Goal: Task Accomplishment & Management: Complete application form

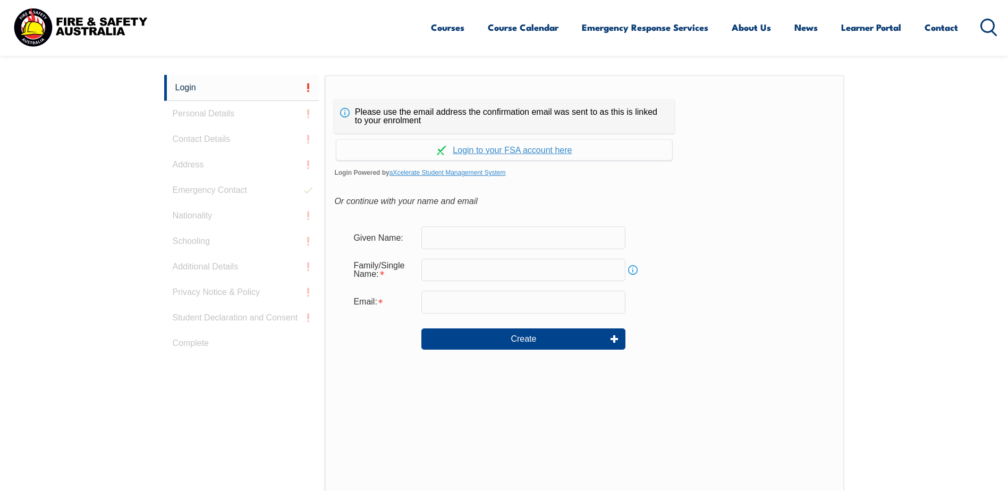
scroll to position [283, 0]
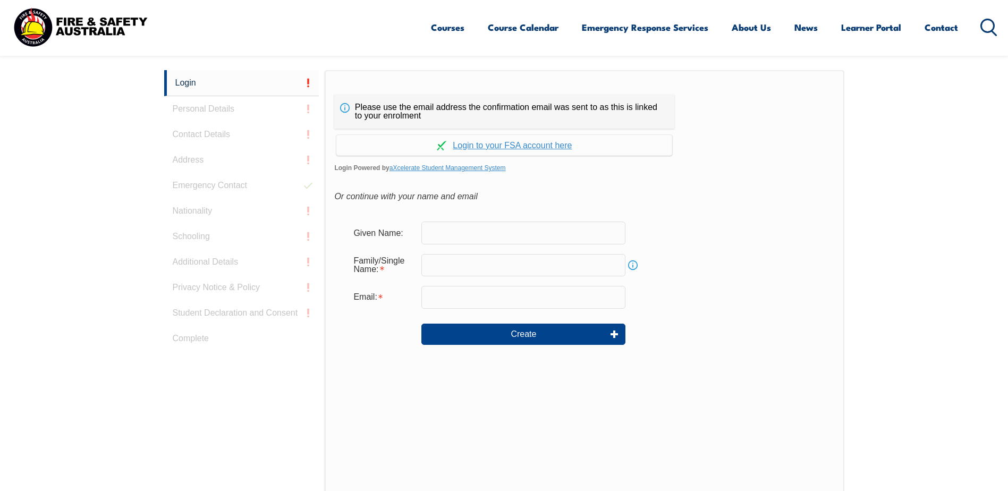
click at [481, 239] on input "text" at bounding box center [523, 233] width 204 height 22
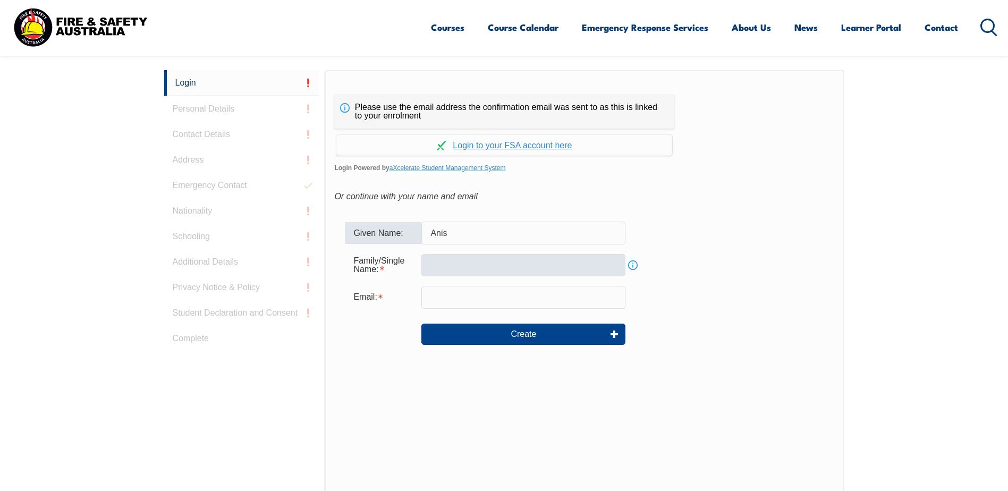
type input "Anis"
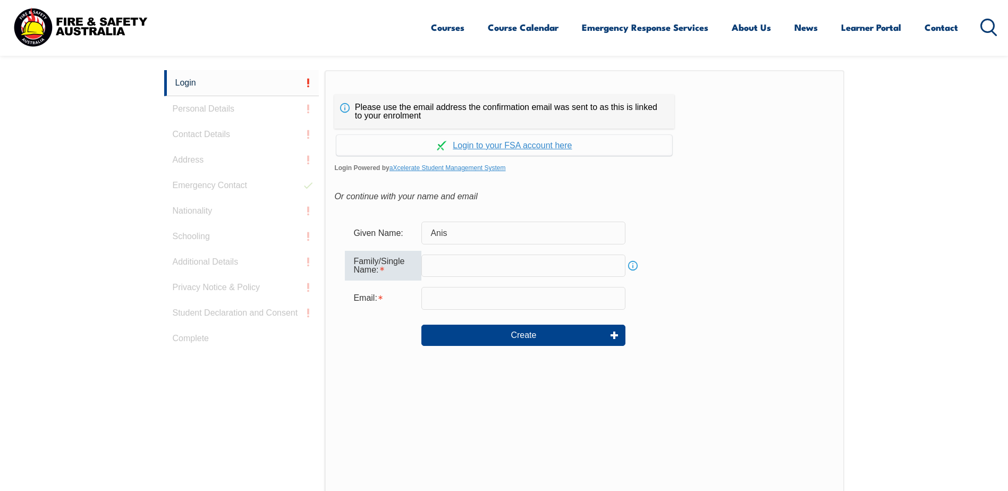
click at [502, 268] on input "text" at bounding box center [523, 266] width 204 height 22
type input "[PERSON_NAME]"
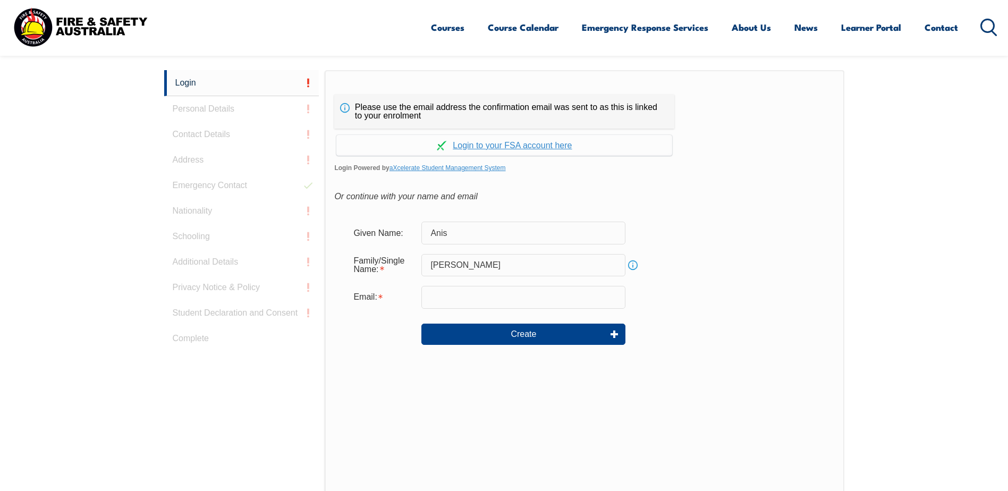
click at [484, 305] on input "email" at bounding box center [523, 297] width 204 height 22
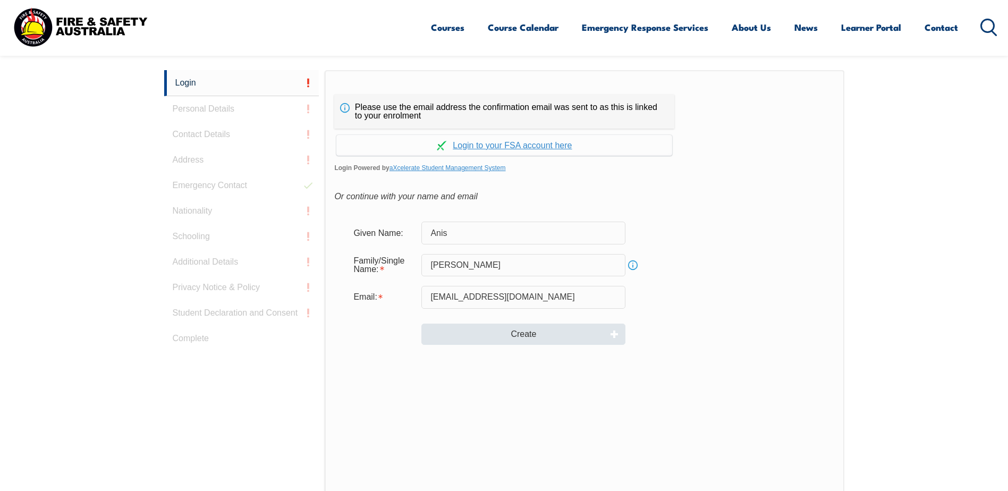
type input "anis.ahmed@bayer.com"
click at [531, 339] on button "Create" at bounding box center [523, 334] width 204 height 21
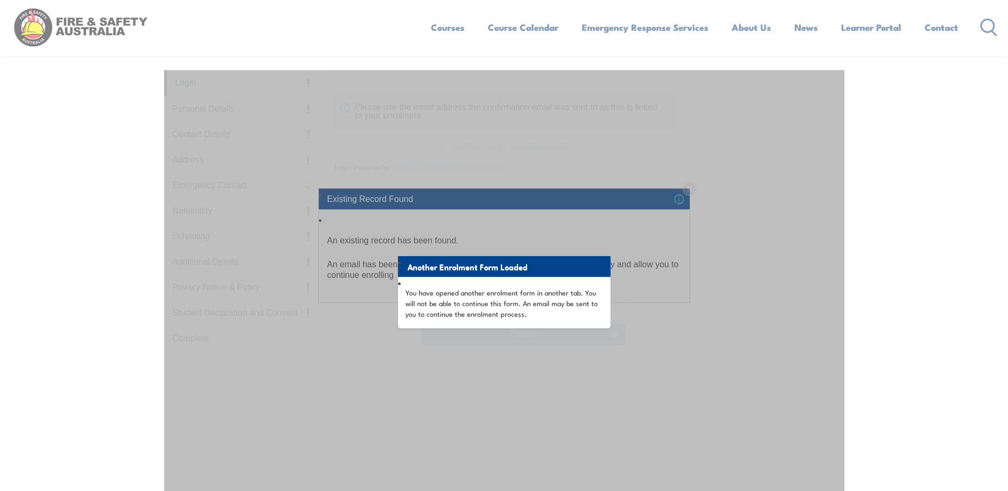
click at [689, 296] on div "Another Enrolment Form Loaded You have opened another enrolment form in another…" at bounding box center [504, 335] width 680 height 531
click at [728, 268] on div "Another Enrolment Form Loaded You have opened another enrolment form in another…" at bounding box center [504, 335] width 680 height 531
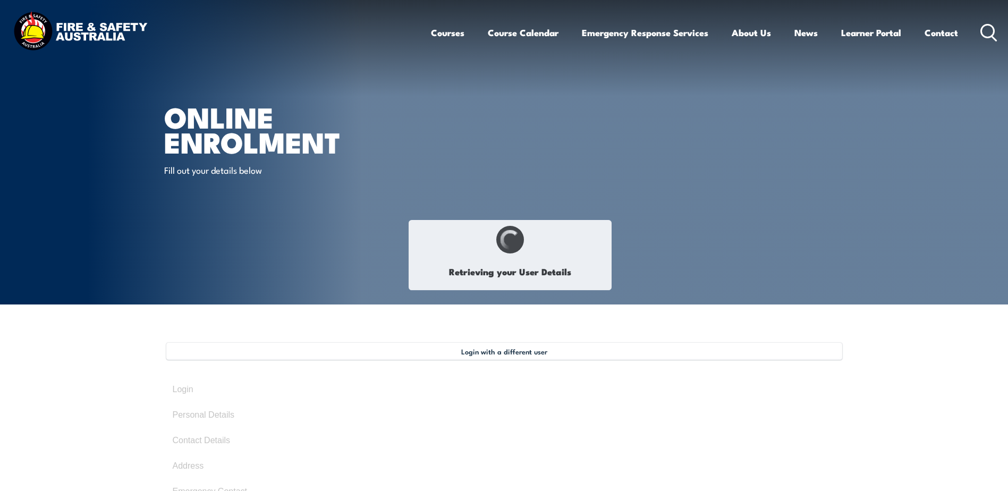
type input "Anis"
type input "[PERSON_NAME]"
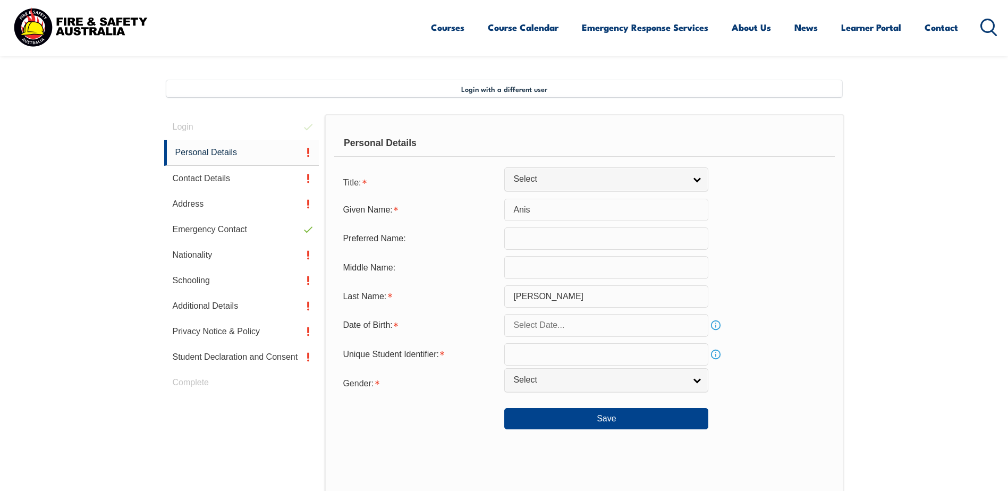
scroll to position [334, 0]
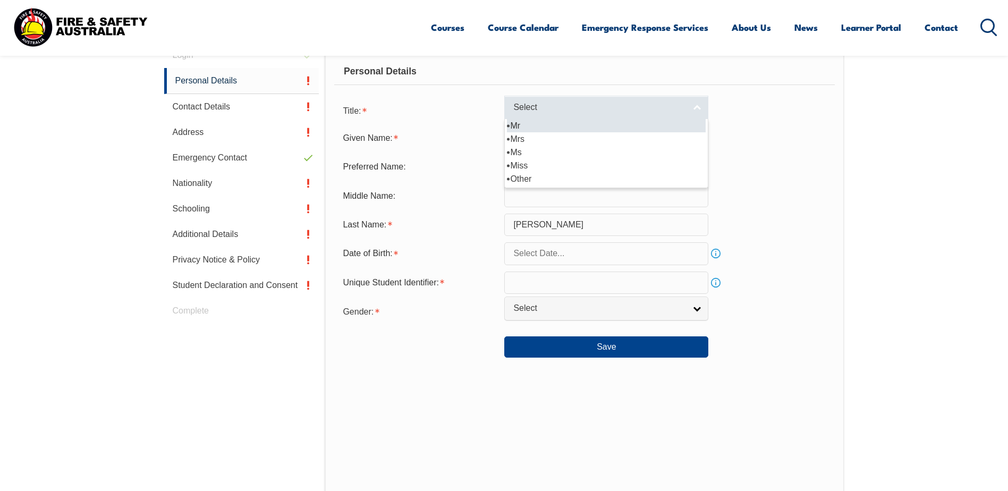
click at [699, 108] on link "Select" at bounding box center [606, 108] width 204 height 24
click at [525, 126] on li "Mr" at bounding box center [606, 125] width 199 height 13
select select "Mr"
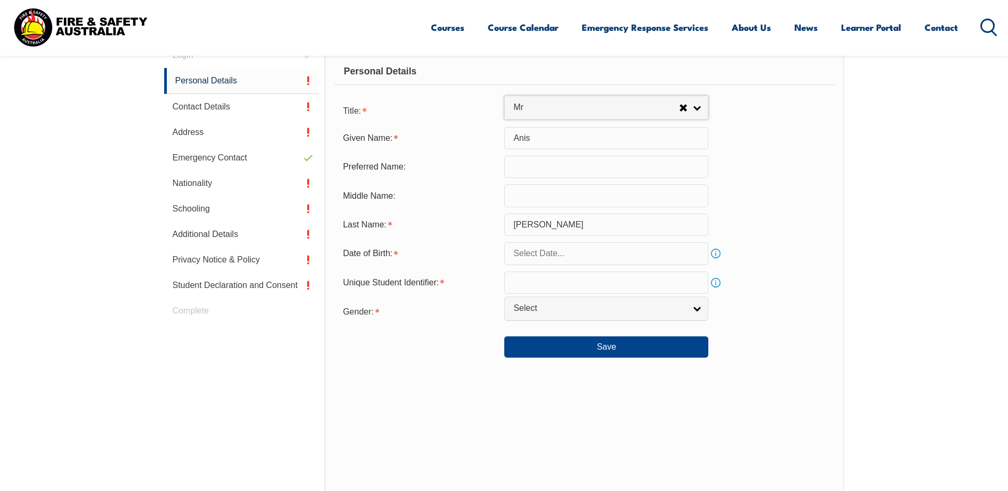
click at [691, 254] on input "text" at bounding box center [606, 253] width 204 height 22
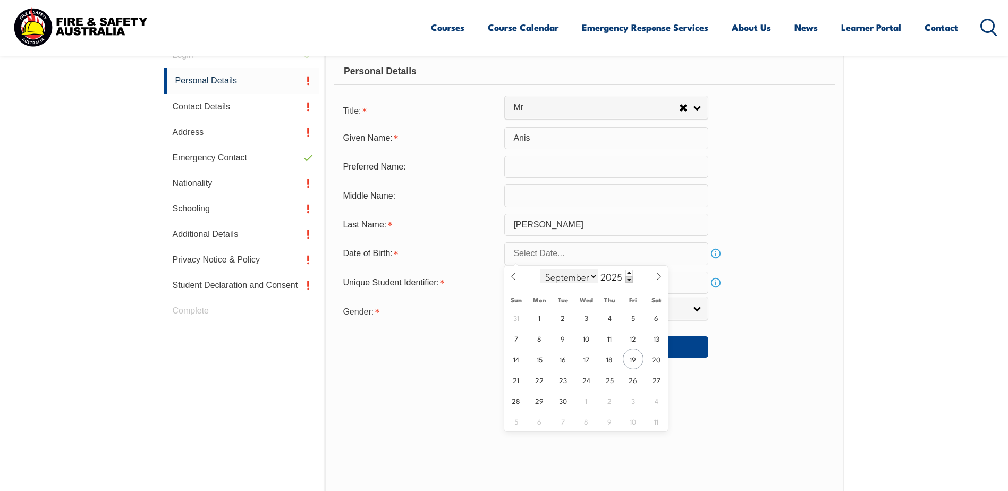
click at [595, 279] on select "January February March April May June July August September October November De…" at bounding box center [569, 276] width 58 height 14
select select "6"
click at [541, 269] on select "January February March April May June July August September October November De…" at bounding box center [569, 276] width 58 height 14
click at [624, 276] on input "2025" at bounding box center [615, 276] width 35 height 13
type input "1973"
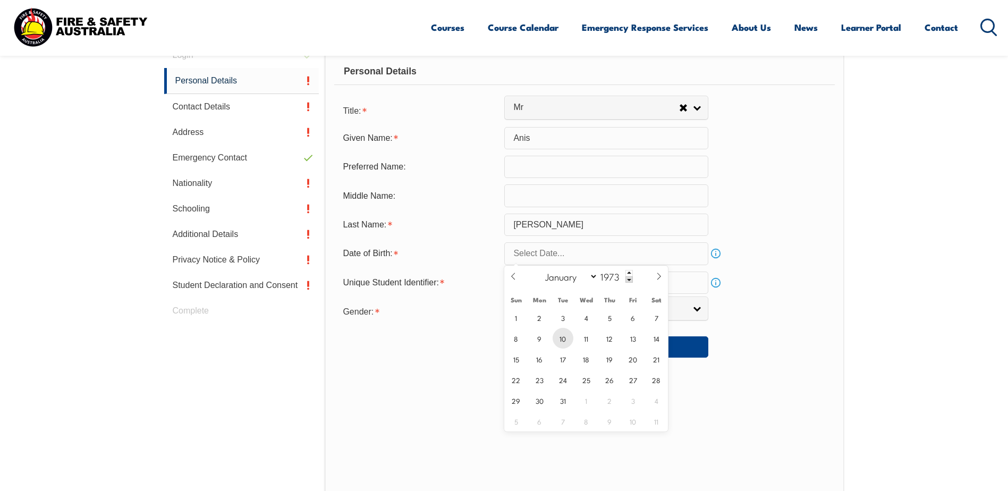
click at [562, 342] on span "10" at bounding box center [563, 338] width 21 height 21
type input "July 10, 1973"
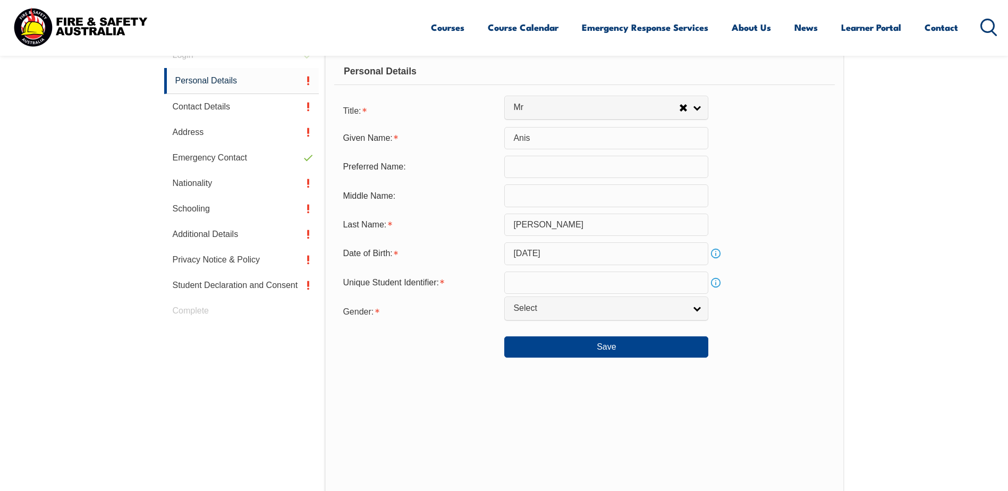
click at [714, 283] on link "Info" at bounding box center [715, 282] width 15 height 15
click at [693, 311] on link "Select" at bounding box center [606, 309] width 204 height 24
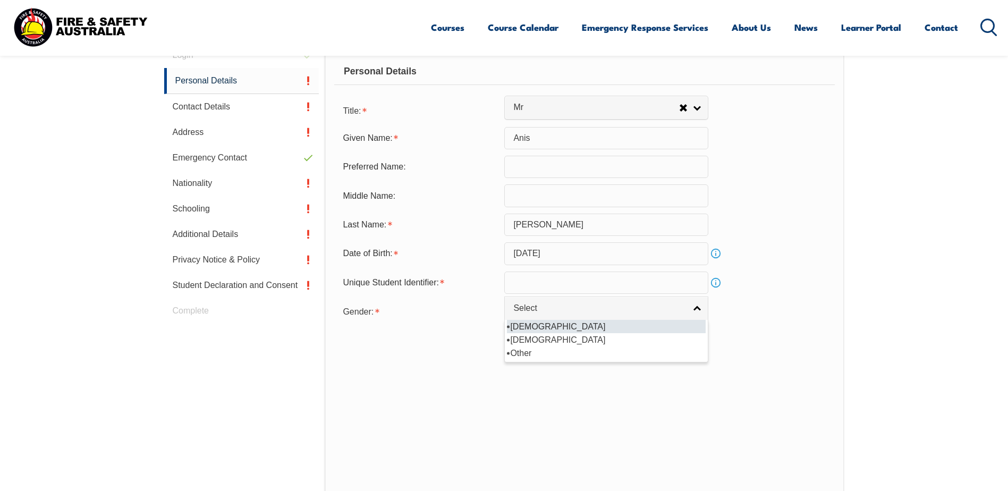
click at [527, 332] on li "Male" at bounding box center [606, 326] width 199 height 13
select select "M"
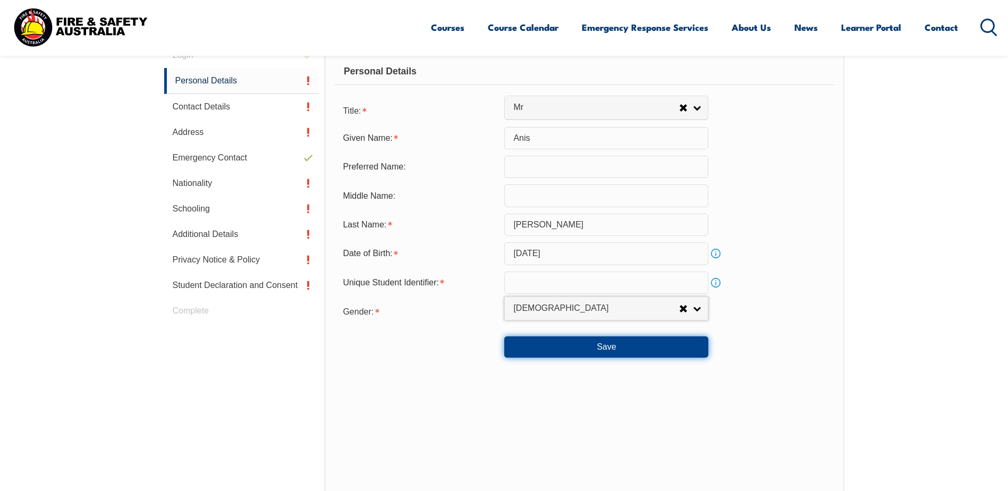
click at [609, 350] on button "Save" at bounding box center [606, 346] width 204 height 21
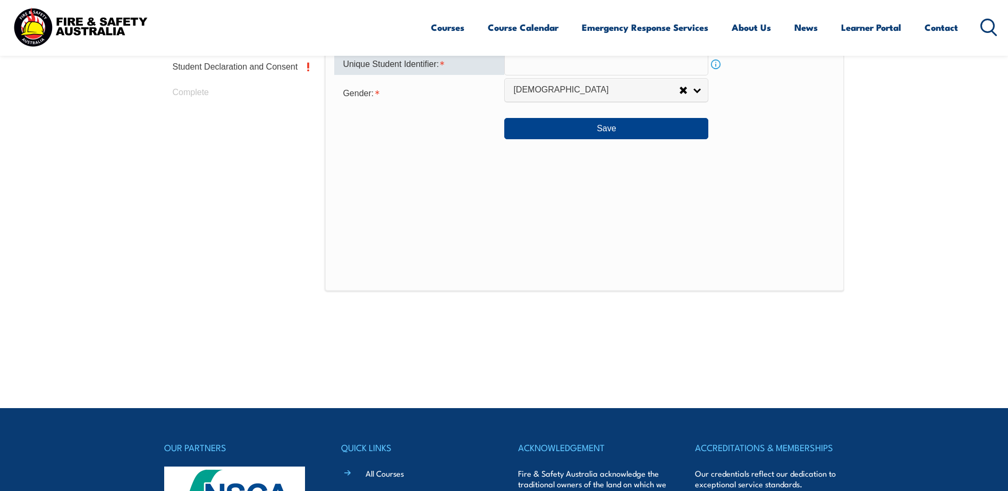
scroll to position [393, 0]
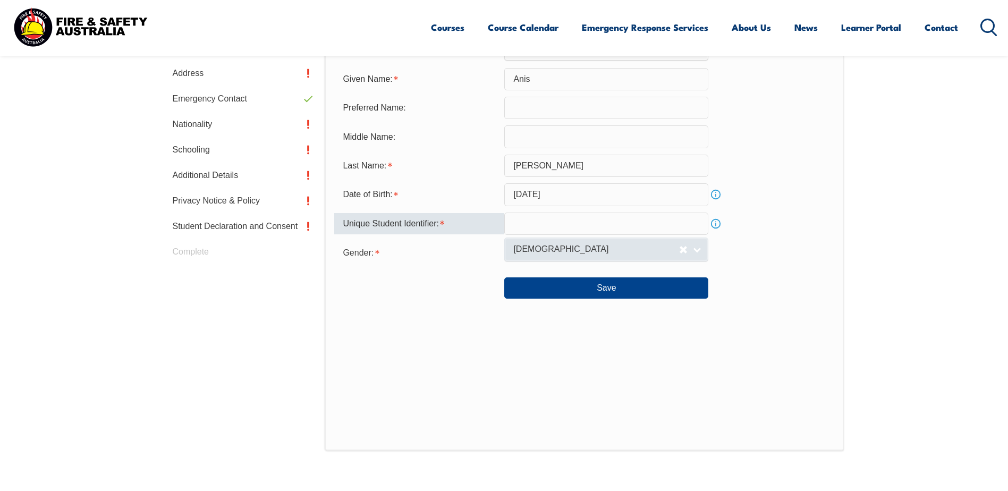
click at [619, 254] on span "Male" at bounding box center [596, 249] width 166 height 11
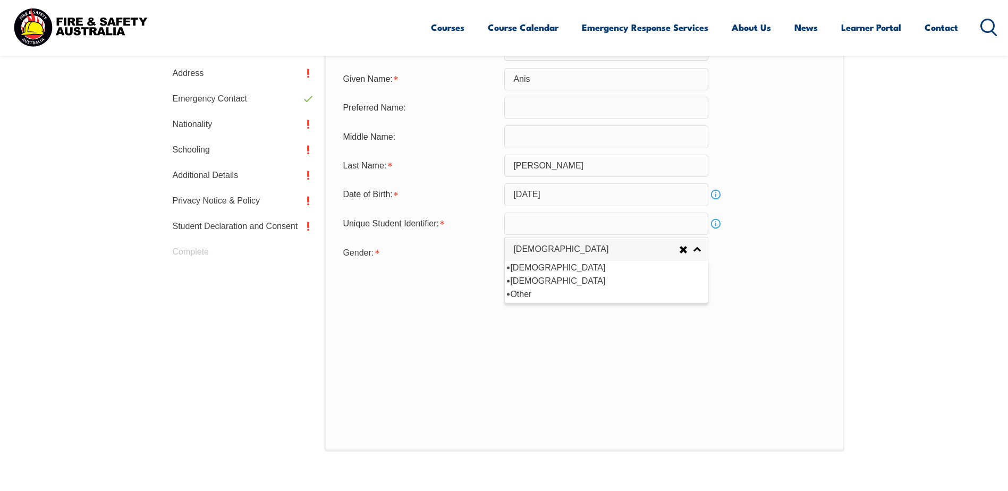
click at [807, 364] on div "Personal Details Title: Mr Mrs Ms Miss Other Mr Given Name: Anis Preferred Name…" at bounding box center [584, 217] width 519 height 467
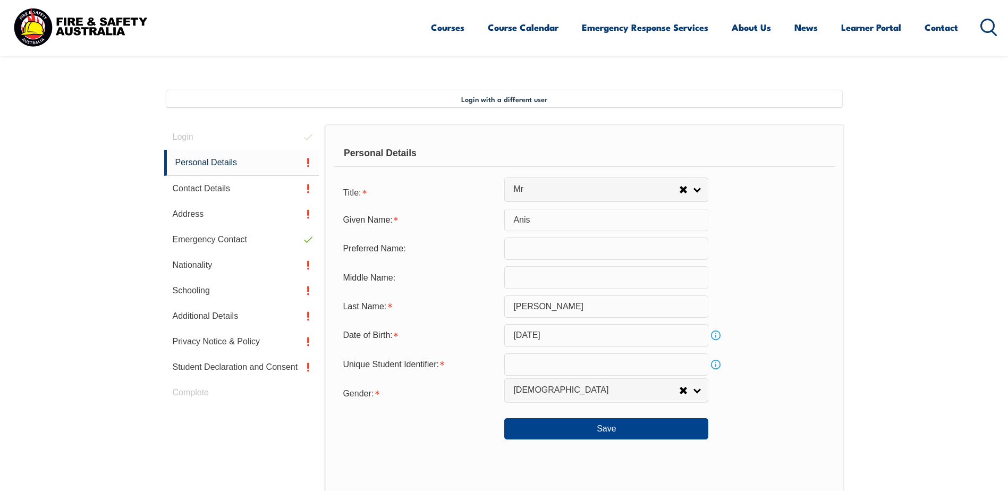
scroll to position [340, 0]
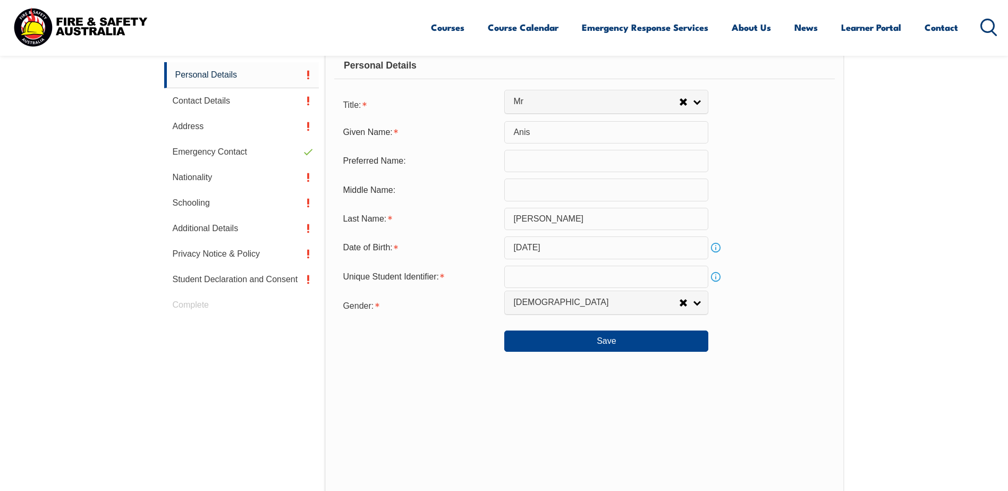
click at [718, 282] on link "Info" at bounding box center [715, 276] width 15 height 15
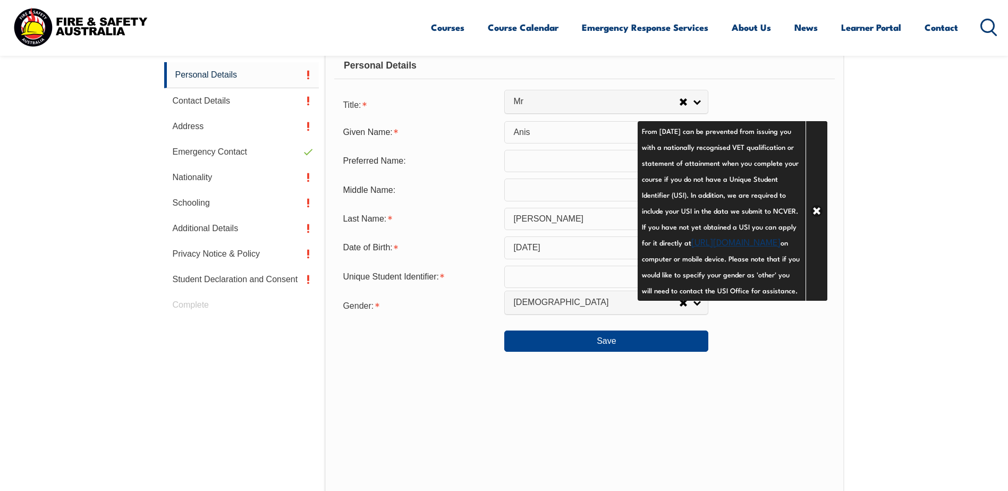
click at [691, 248] on link "https://www.usi.gov.au/your-usi/create-usi" at bounding box center [735, 241] width 89 height 13
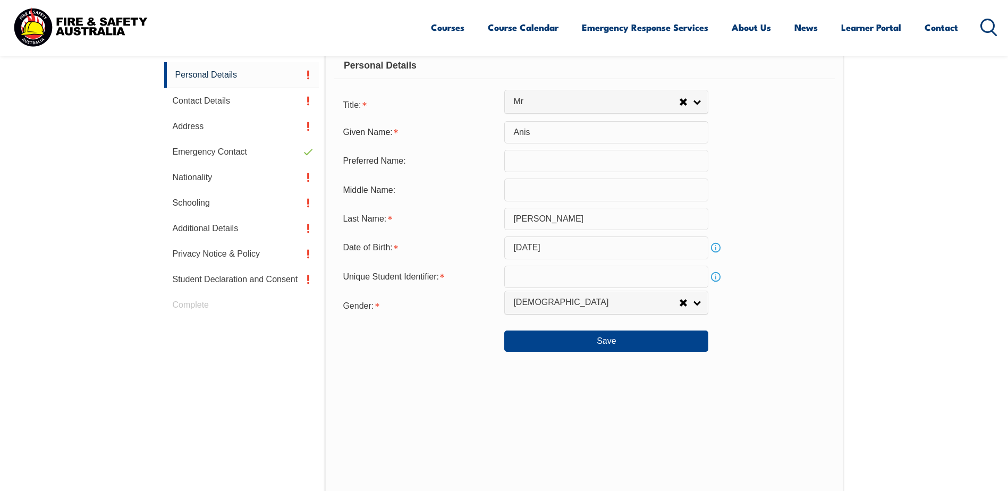
click at [579, 281] on input "text" at bounding box center [606, 277] width 204 height 22
paste input "EH724WJCGA"
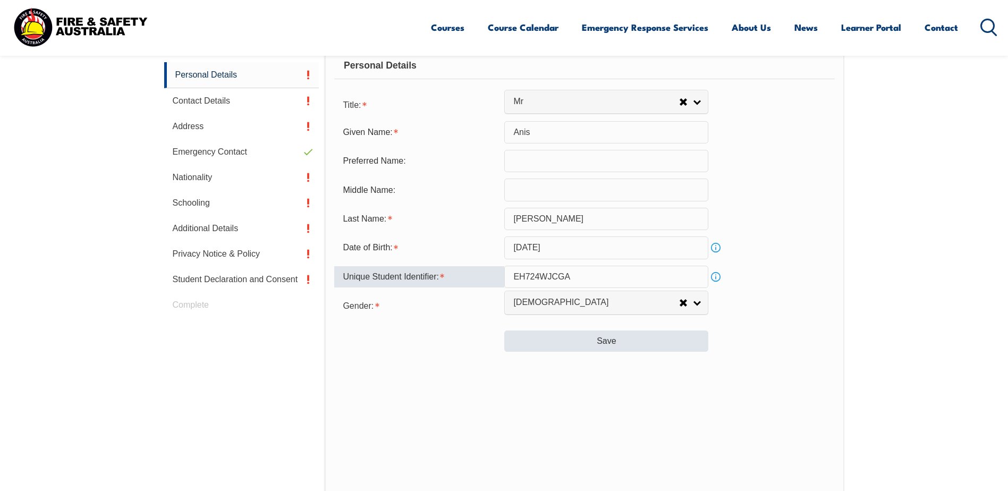
type input "EH724WJCGA"
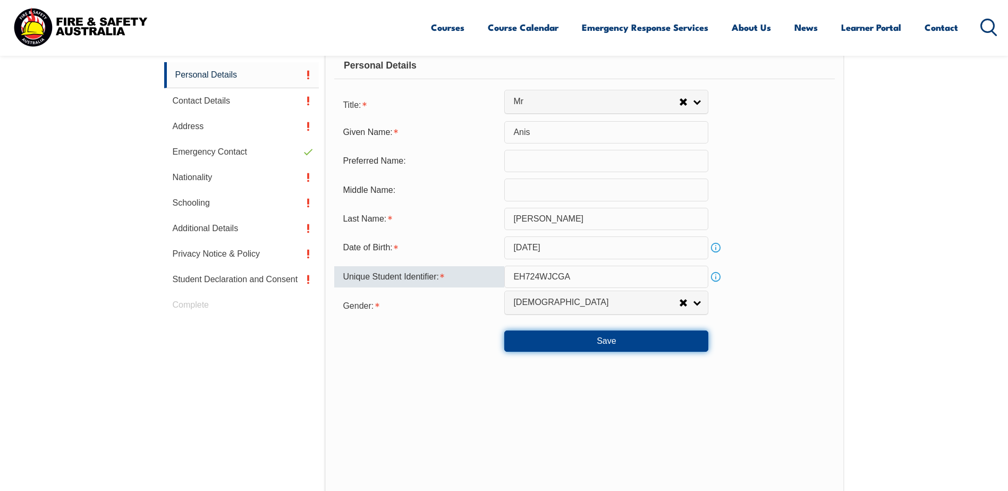
click at [631, 340] on button "Save" at bounding box center [606, 341] width 204 height 21
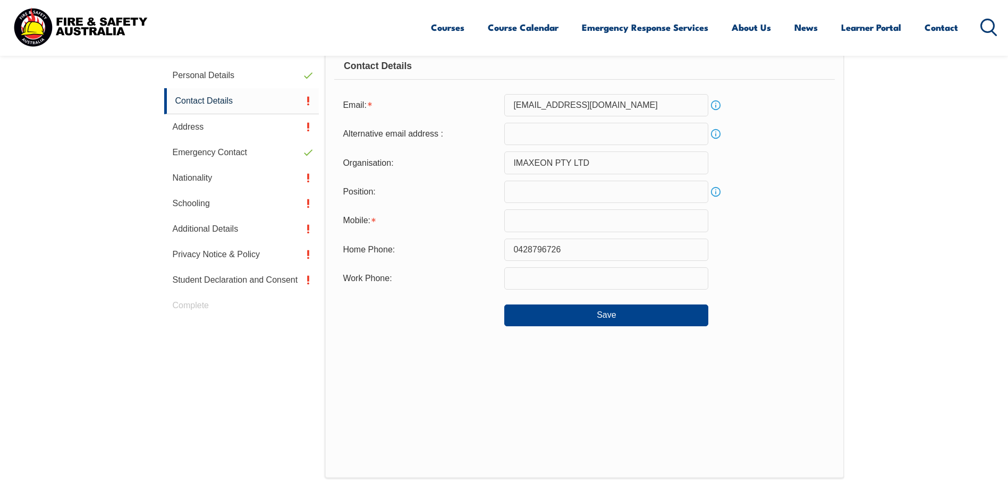
scroll to position [290, 0]
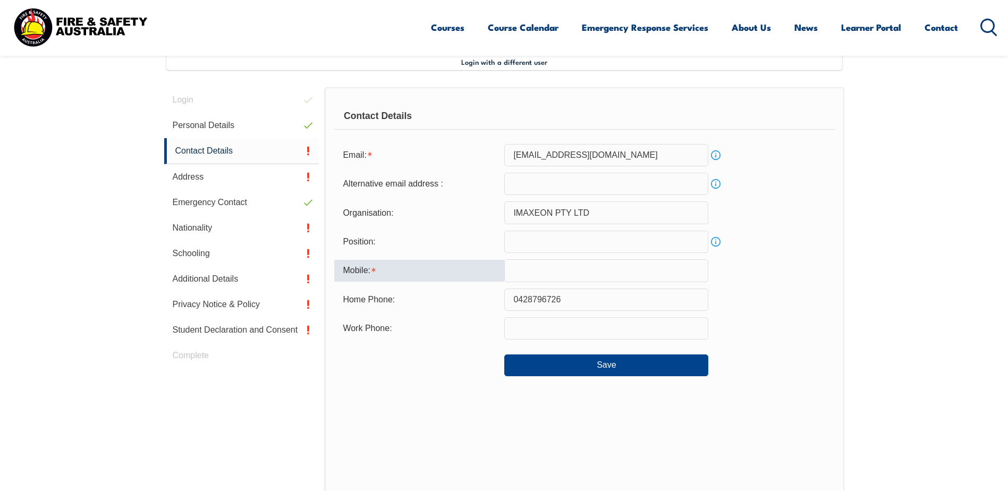
click at [578, 272] on input "text" at bounding box center [606, 270] width 204 height 22
drag, startPoint x: 564, startPoint y: 300, endPoint x: 488, endPoint y: 299, distance: 75.5
click at [488, 299] on div "Home Phone: 0428796726" at bounding box center [584, 300] width 500 height 22
click at [601, 273] on input "text" at bounding box center [606, 270] width 204 height 22
paste input "0428796726"
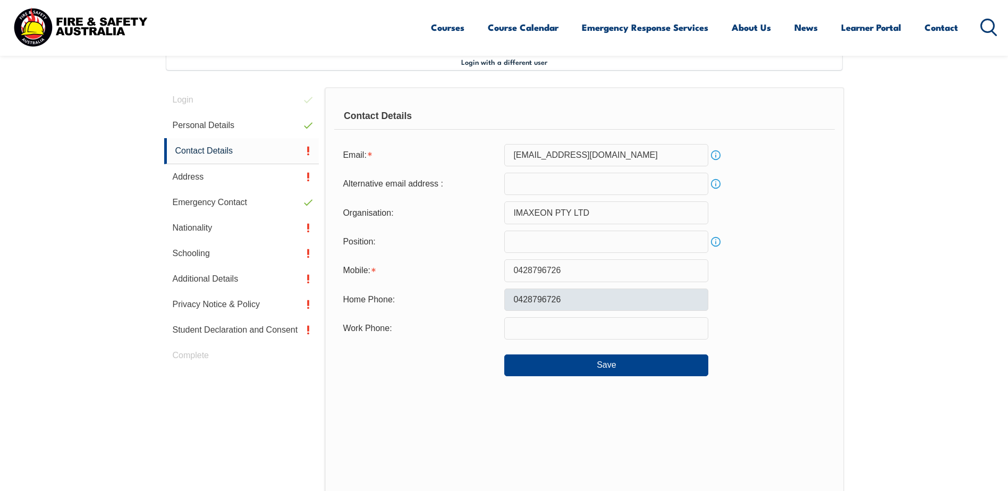
type input "0428796726"
click at [581, 301] on input "0428796726" at bounding box center [606, 300] width 204 height 22
type input "0405194206"
click at [978, 326] on section "Login with a different user Login Personal Details Contact Details Address Emer…" at bounding box center [504, 330] width 1008 height 630
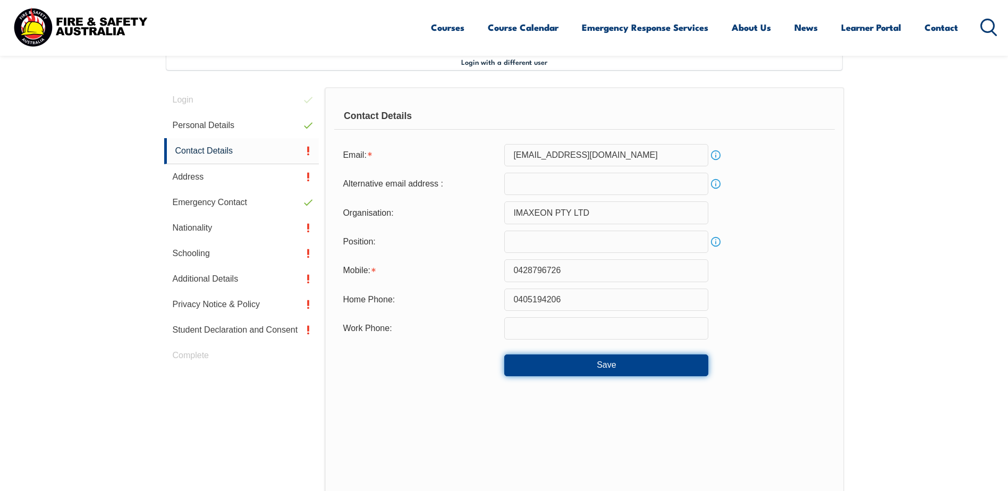
click at [615, 372] on button "Save" at bounding box center [606, 365] width 204 height 21
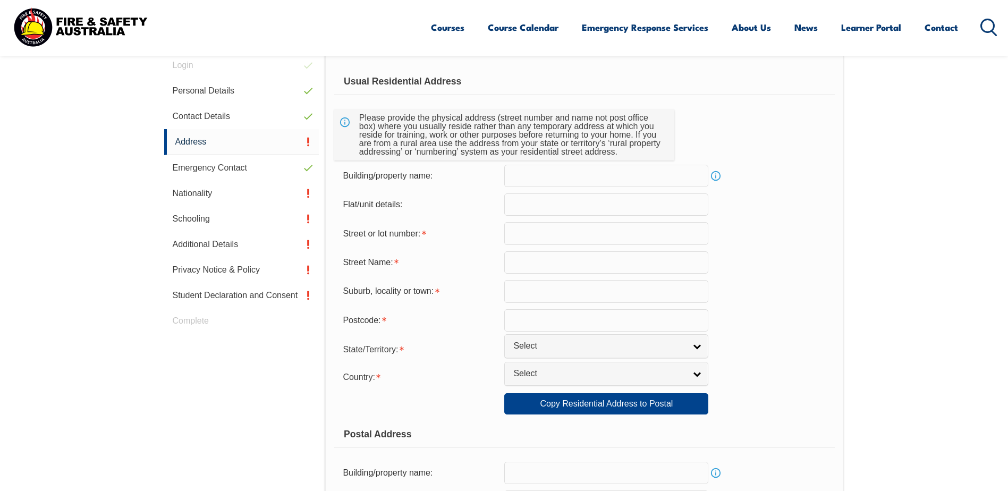
scroll to position [343, 0]
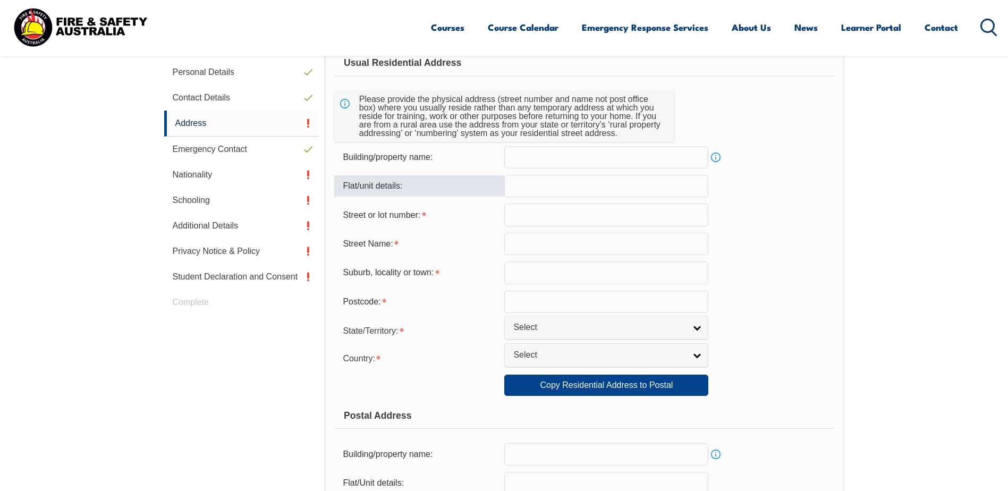
click at [600, 190] on input "text" at bounding box center [606, 186] width 204 height 22
type input "2"
click at [580, 212] on input "text" at bounding box center [606, 215] width 204 height 22
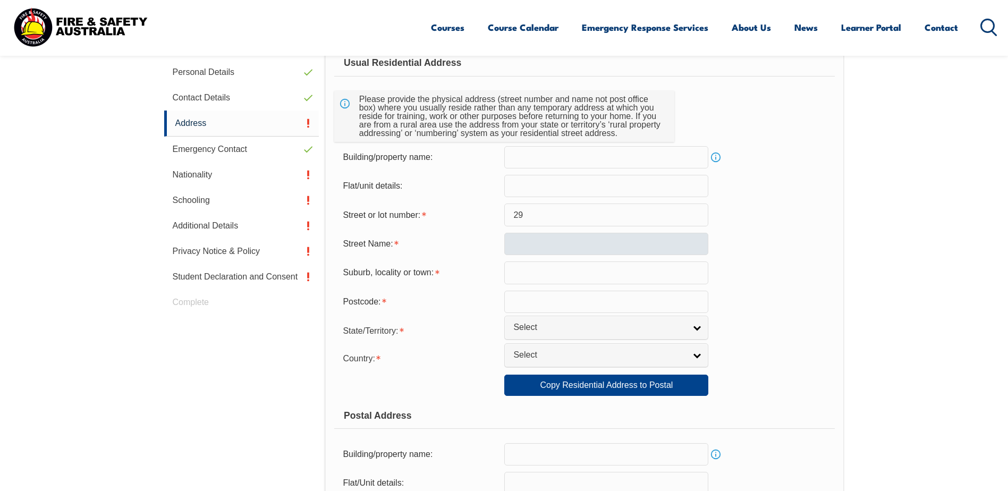
type input "29"
click at [545, 244] on input "text" at bounding box center [606, 244] width 204 height 22
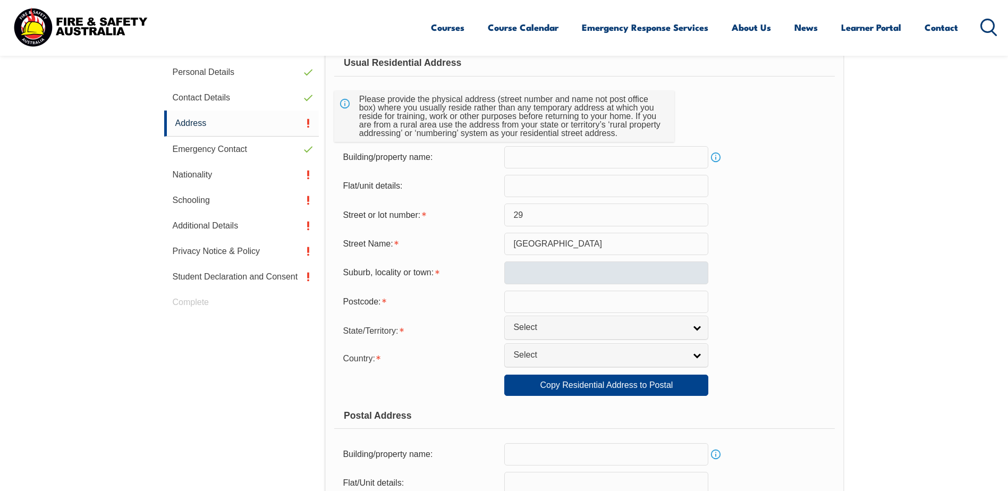
type input "Parkwood Street"
click at [606, 272] on input "text" at bounding box center [606, 272] width 204 height 22
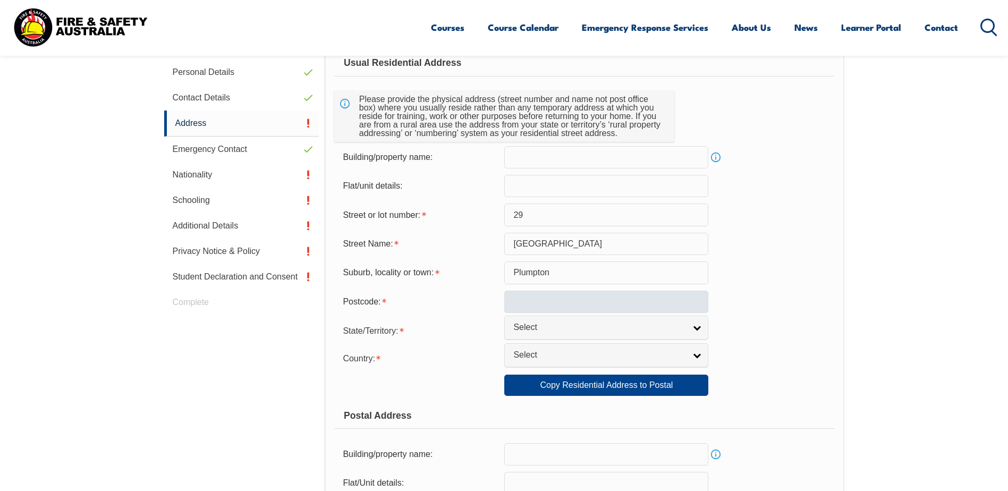
type input "Plumpton"
click at [605, 302] on input "text" at bounding box center [606, 302] width 204 height 22
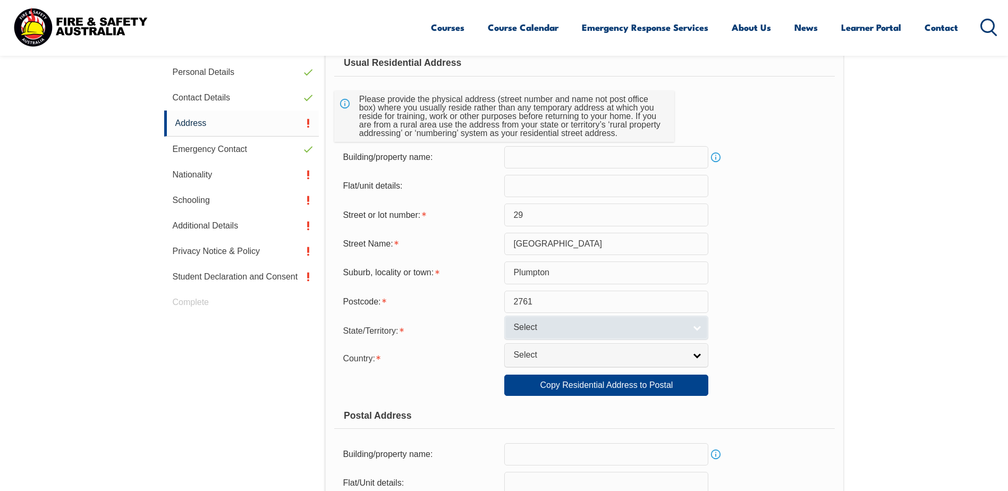
type input "2761"
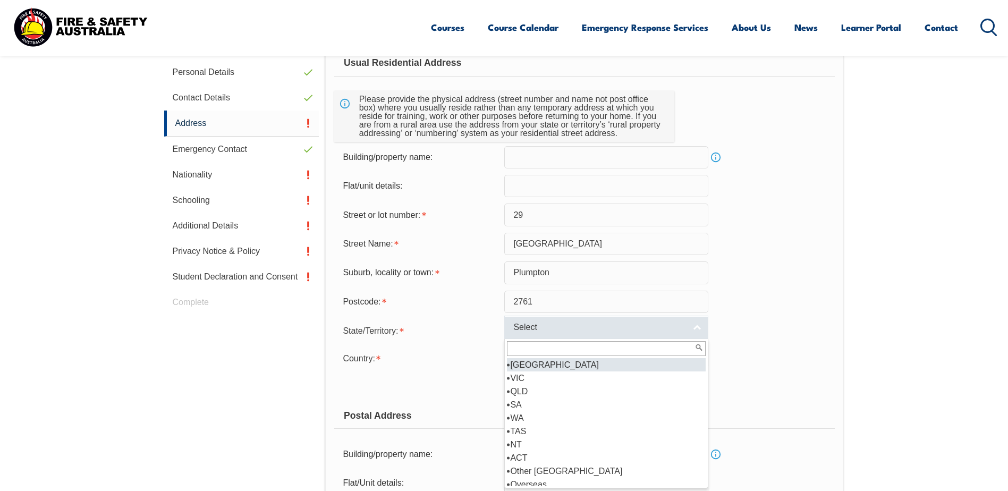
click at [698, 337] on link "Select" at bounding box center [606, 328] width 204 height 24
click at [628, 364] on li "[GEOGRAPHIC_DATA]" at bounding box center [606, 364] width 199 height 13
select select "[GEOGRAPHIC_DATA]"
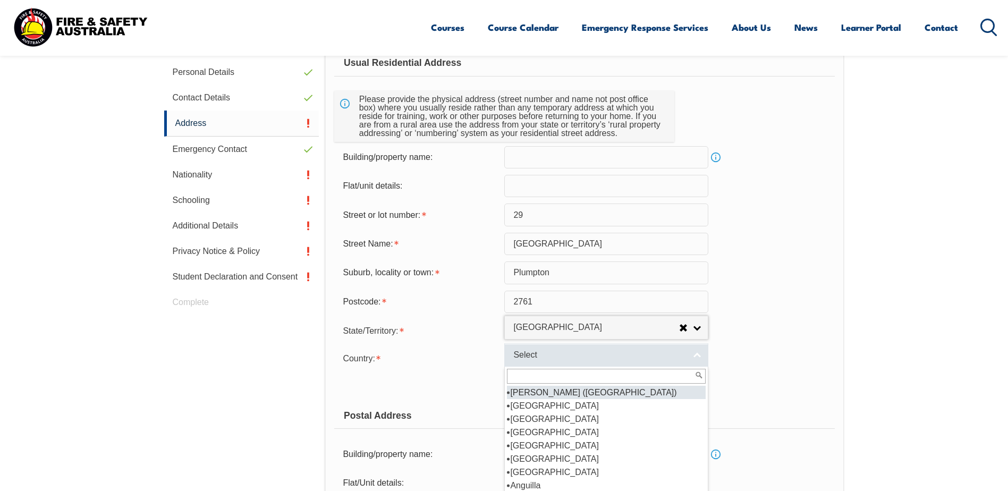
click at [621, 361] on link "Select" at bounding box center [606, 355] width 204 height 24
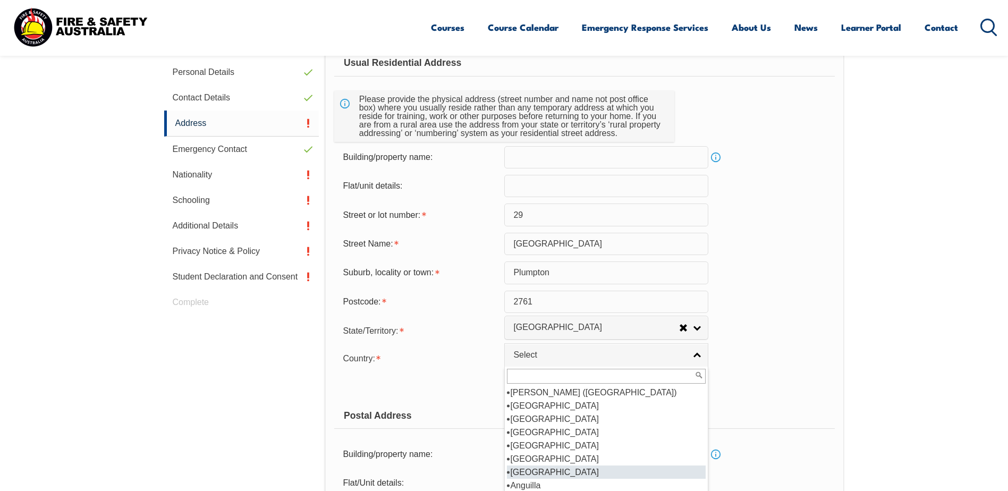
scroll to position [106, 0]
click at [542, 457] on li "Australia" at bounding box center [606, 458] width 199 height 13
select select "1101"
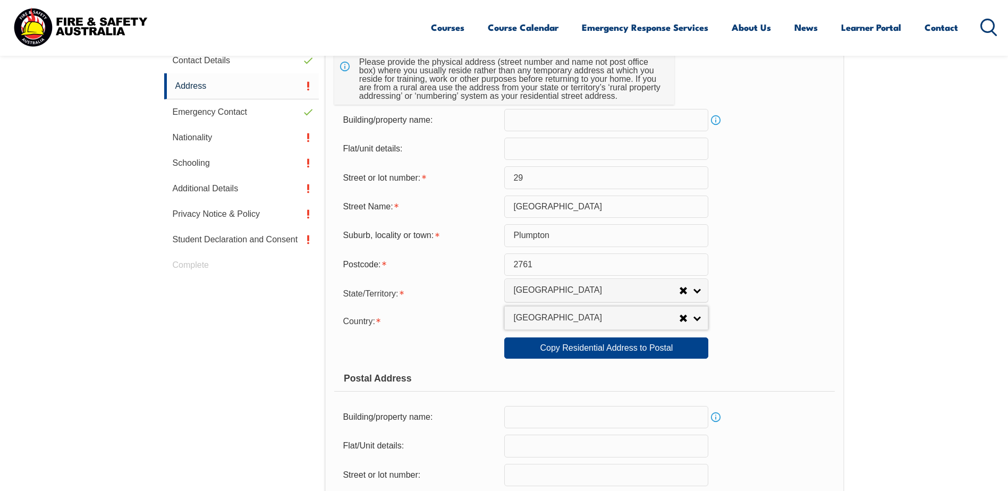
scroll to position [449, 0]
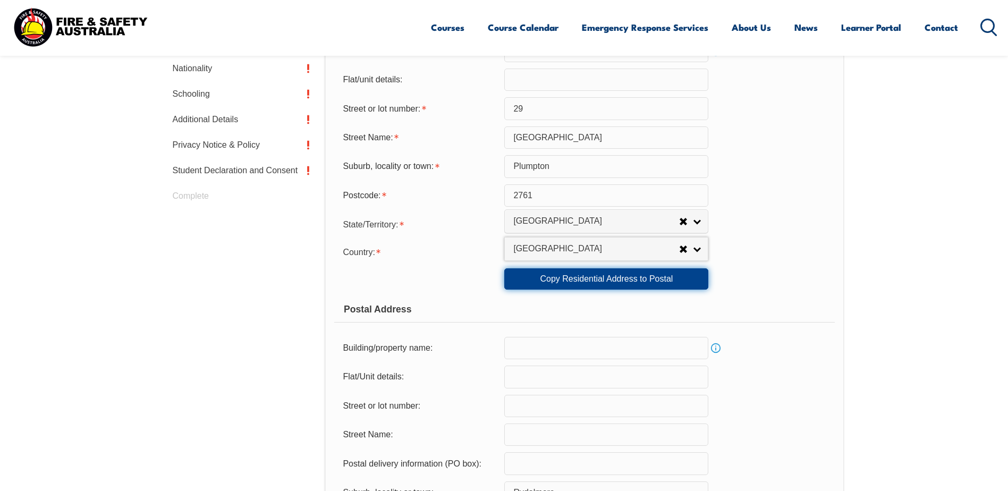
click at [663, 283] on link "Copy Residential Address to Postal" at bounding box center [606, 278] width 204 height 21
type input "29"
type input "Parkwood Street"
type input "Plumpton"
type input "2761"
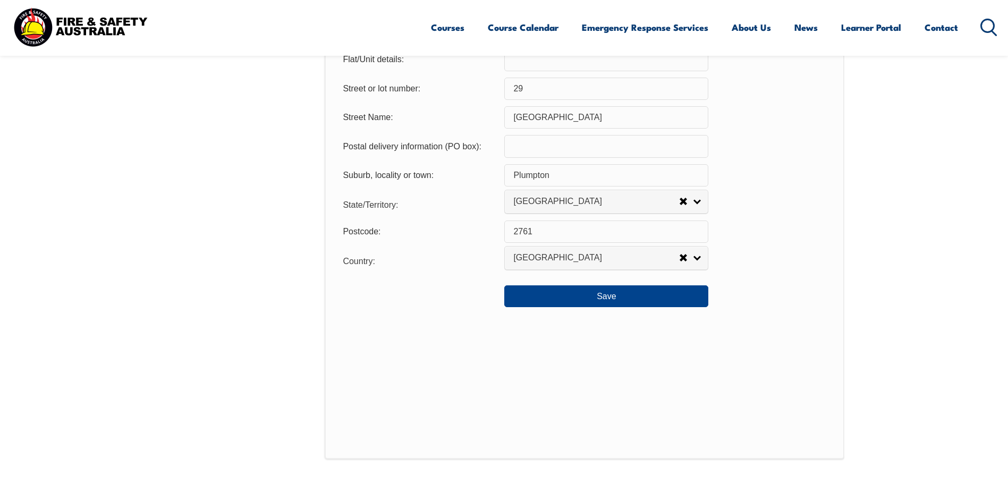
scroll to position [768, 0]
click at [632, 296] on button "Save" at bounding box center [606, 294] width 204 height 21
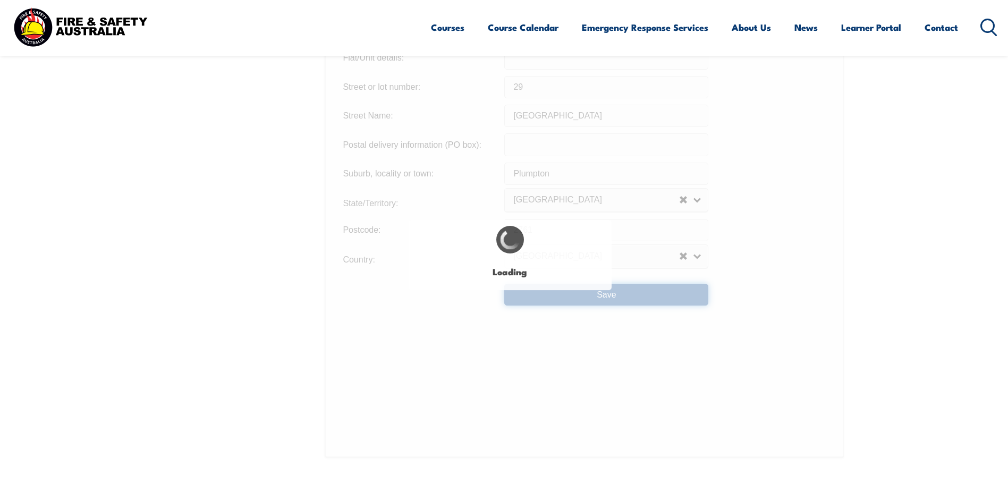
type input "29"
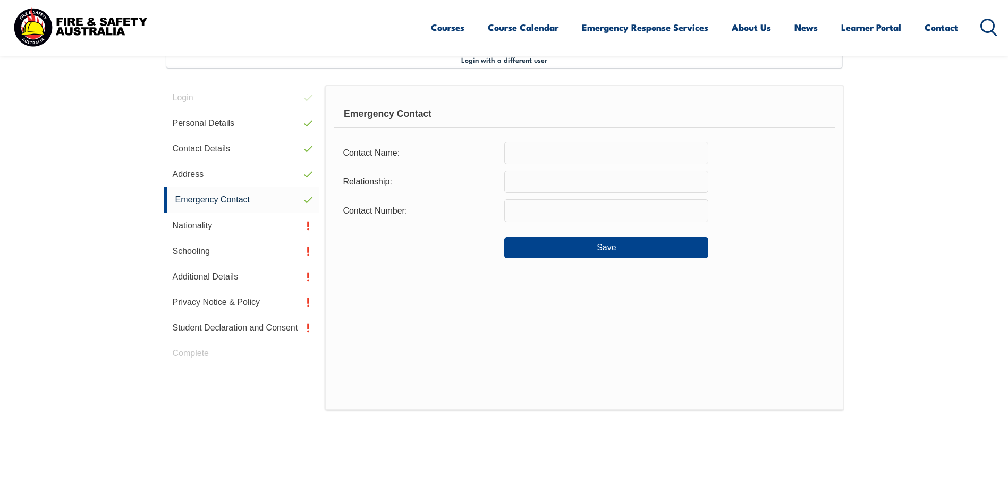
scroll to position [290, 0]
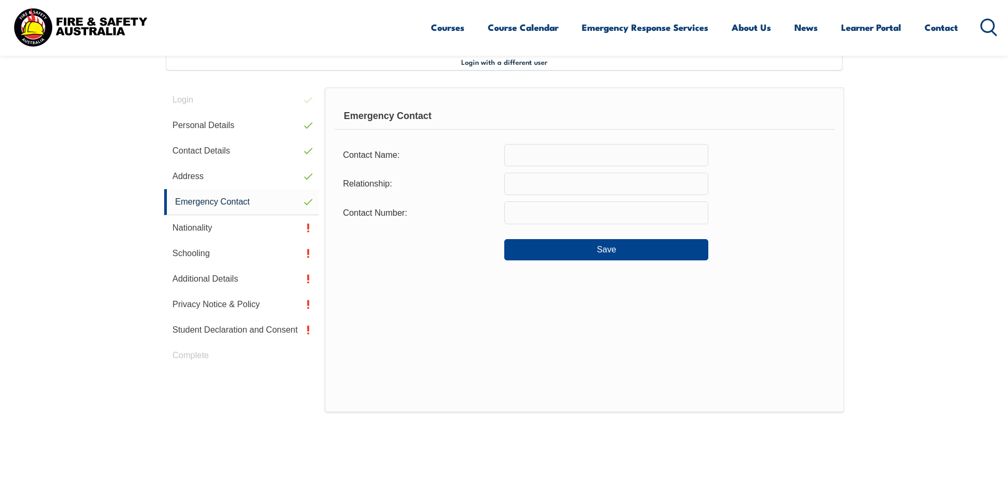
click at [607, 157] on input "text" at bounding box center [606, 155] width 204 height 22
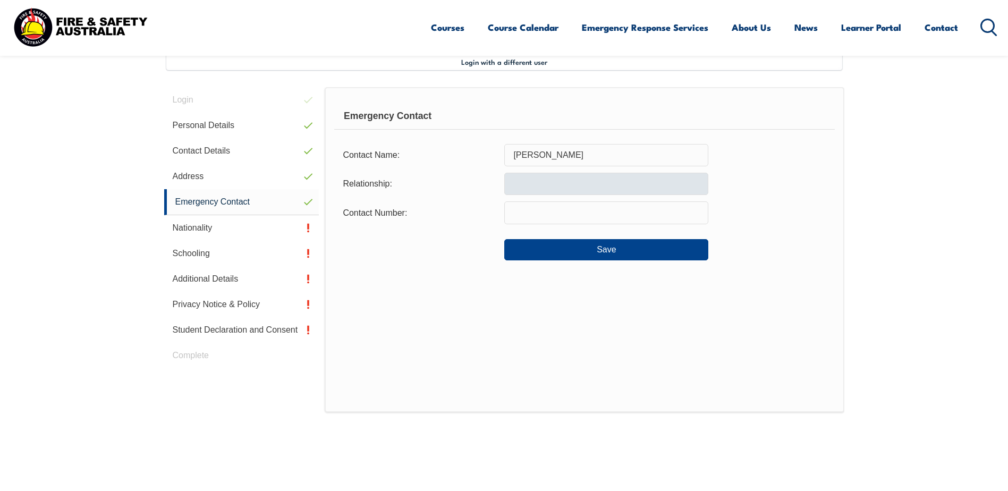
type input "Shabana Ferdaus"
click at [577, 188] on input "text" at bounding box center [606, 184] width 204 height 22
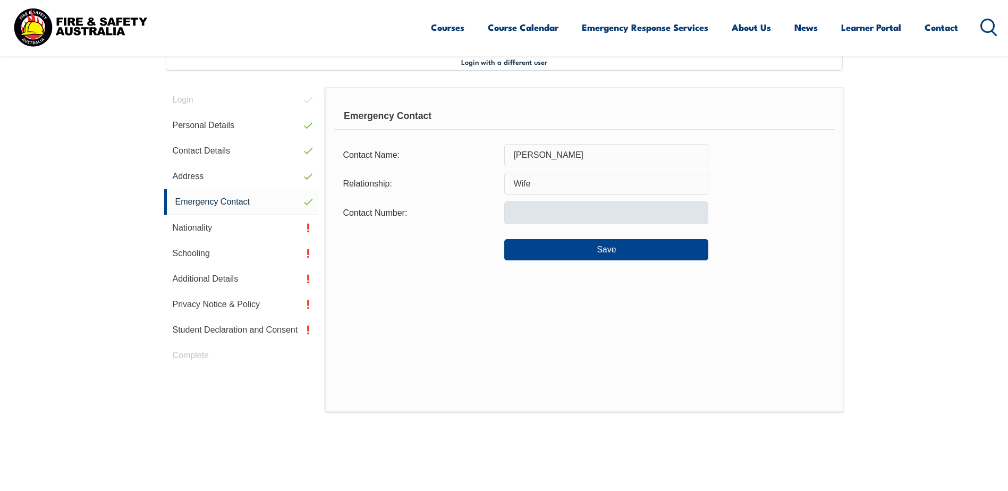
type input "Wife"
click at [581, 221] on input "text" at bounding box center [606, 212] width 204 height 22
click at [577, 210] on input "text" at bounding box center [606, 212] width 204 height 22
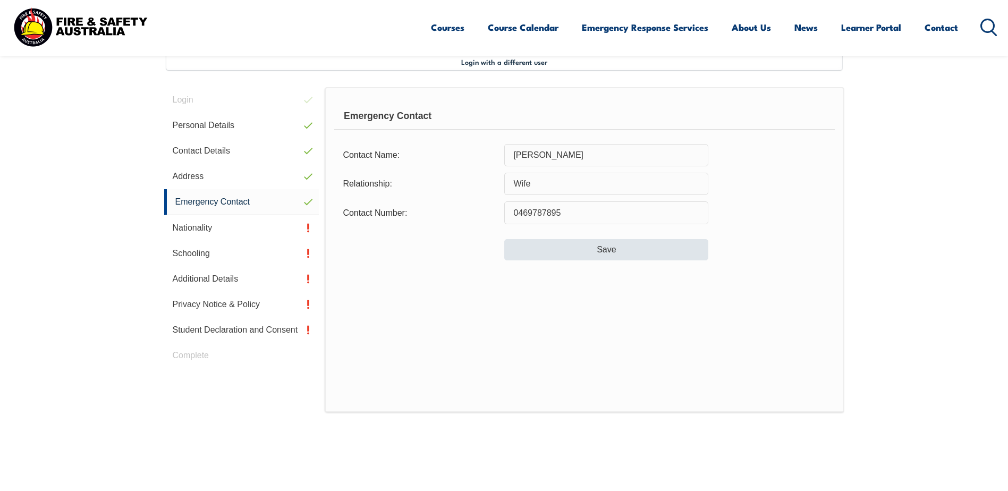
type input "0469787895"
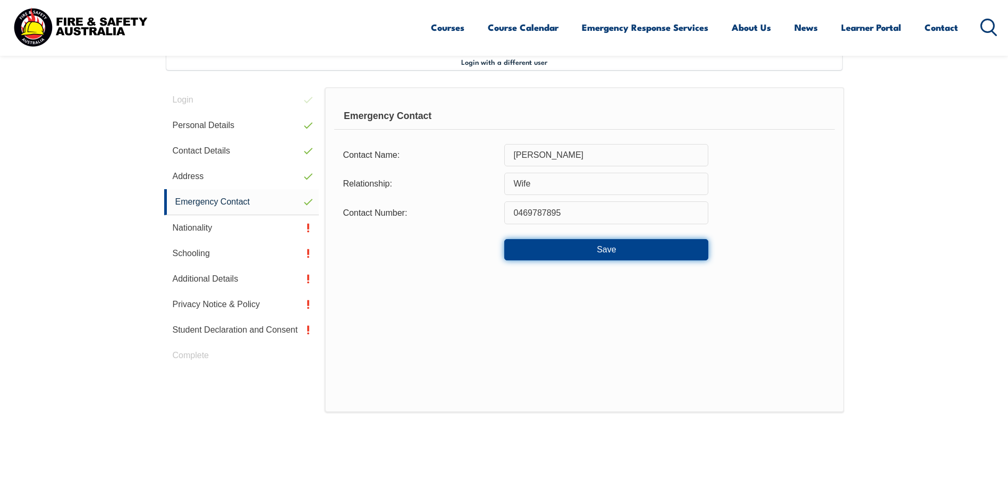
click at [587, 251] on button "Save" at bounding box center [606, 249] width 204 height 21
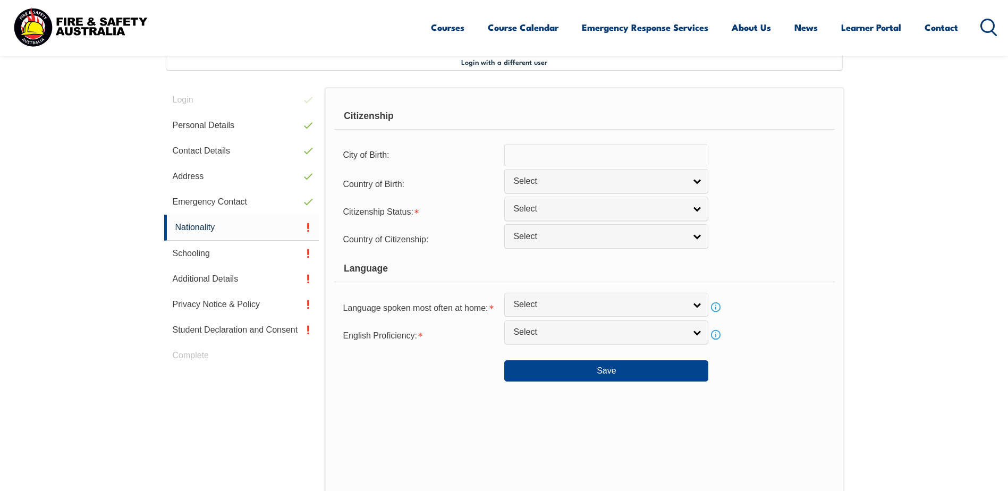
click at [546, 157] on input "text" at bounding box center [606, 155] width 204 height 22
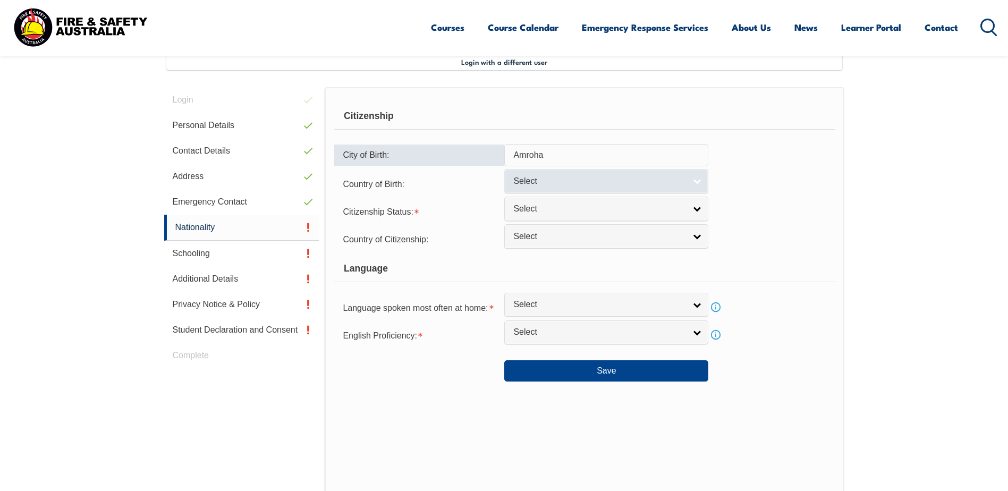
type input "Amroha"
click at [692, 183] on link "Select" at bounding box center [606, 181] width 204 height 24
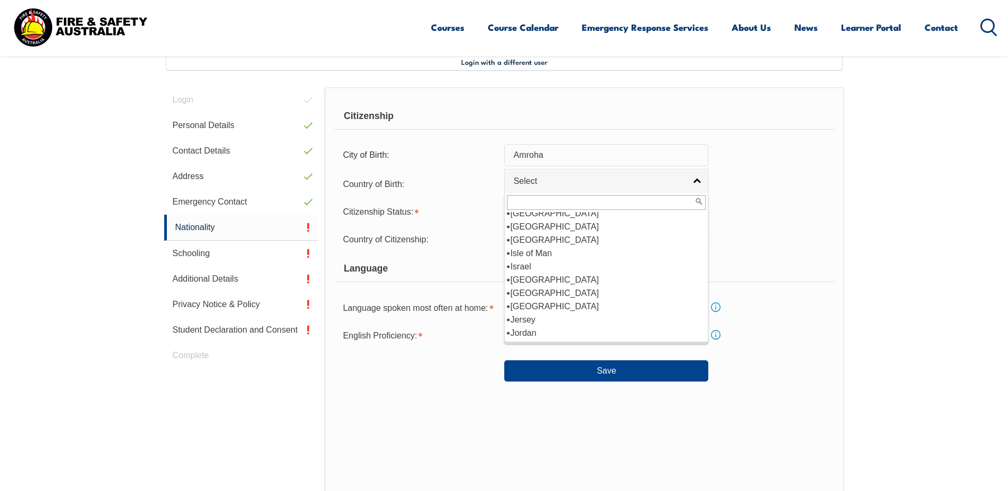
scroll to position [1329, 0]
click at [681, 233] on li "India" at bounding box center [606, 239] width 199 height 13
select select "7103"
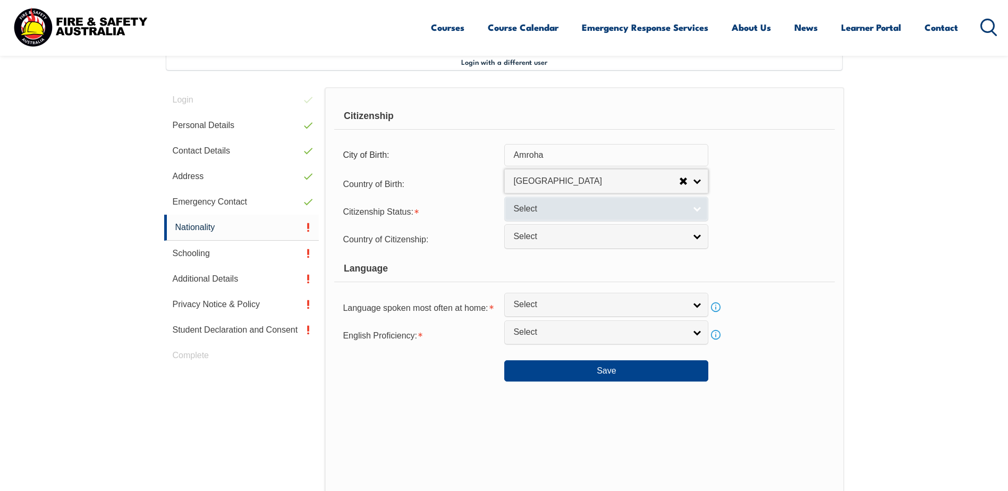
click at [699, 213] on link "Select" at bounding box center [606, 209] width 204 height 24
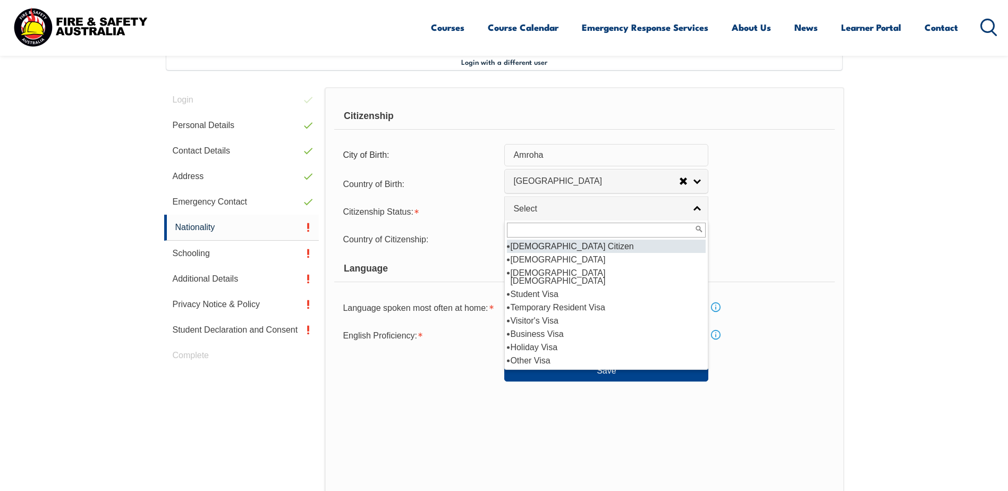
click at [570, 250] on li "Australian Citizen" at bounding box center [606, 246] width 199 height 13
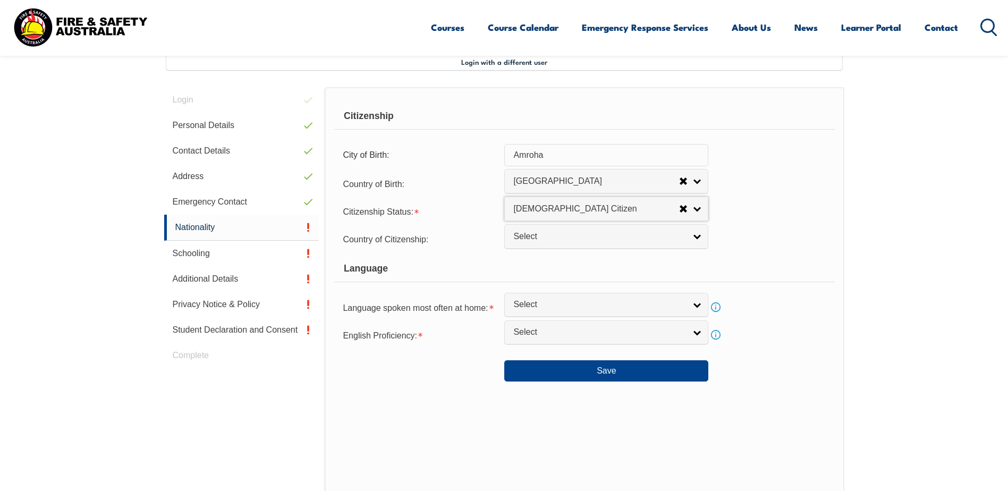
select select "1"
click at [698, 240] on link "Select" at bounding box center [606, 236] width 204 height 24
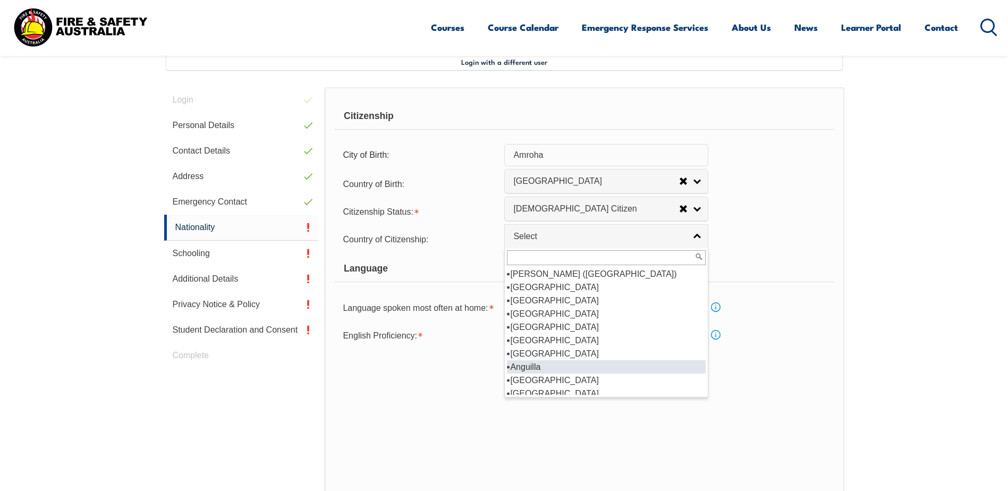
scroll to position [106, 0]
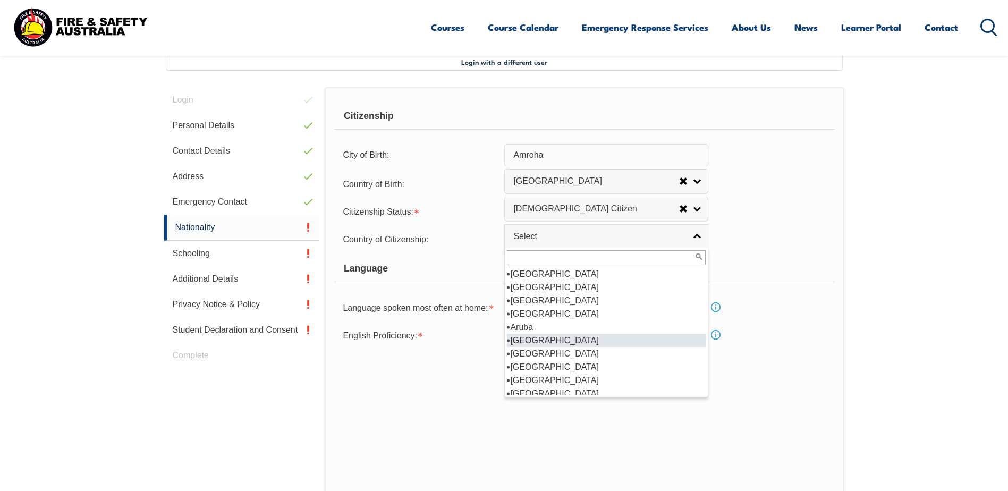
click at [560, 342] on li "Australia" at bounding box center [606, 340] width 199 height 13
select select "1101"
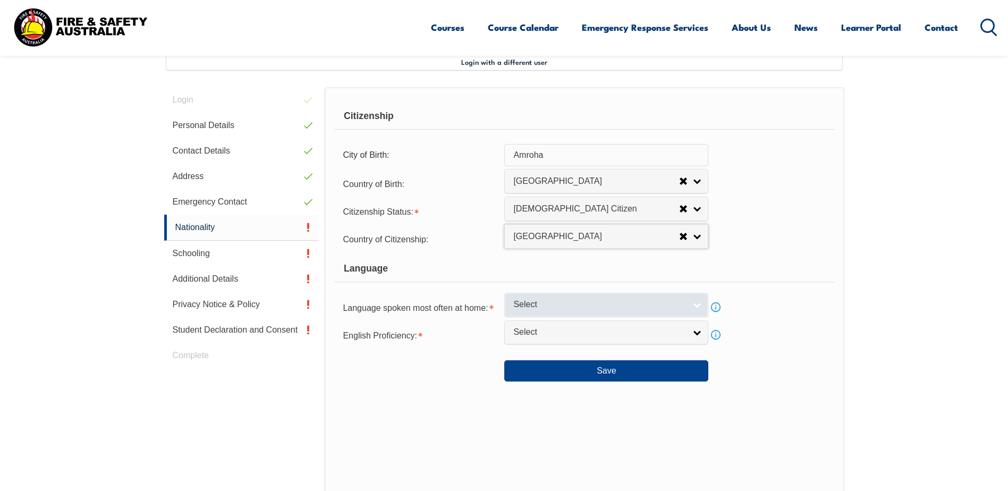
click at [696, 307] on link "Select" at bounding box center [606, 305] width 204 height 24
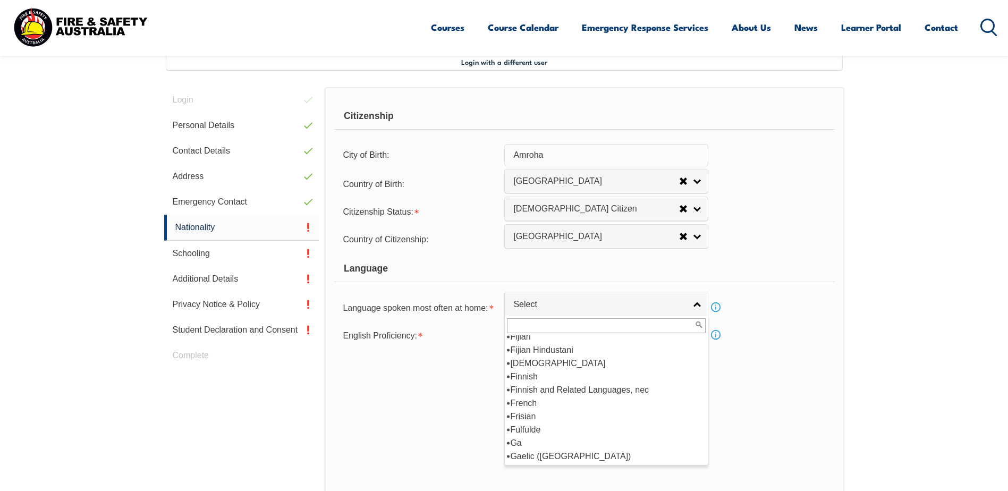
scroll to position [1329, 0]
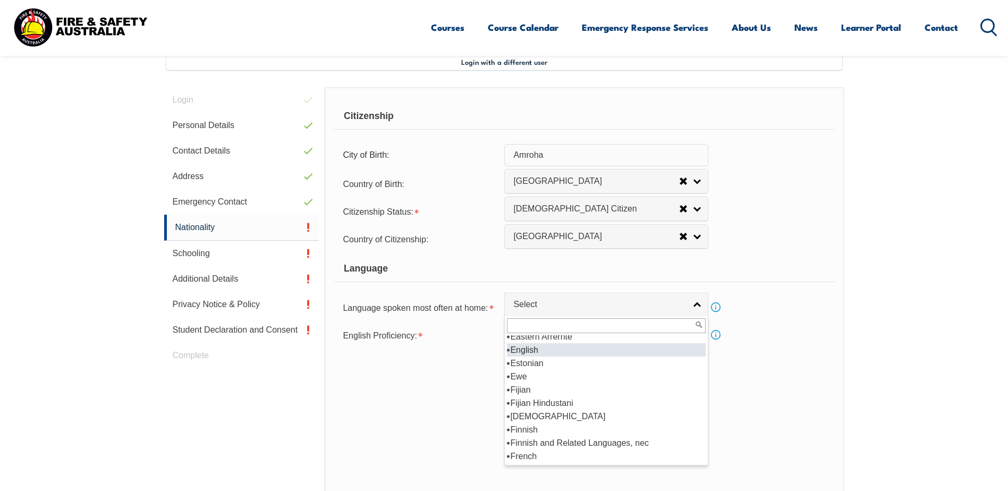
click at [670, 352] on li "English" at bounding box center [606, 349] width 199 height 13
select select "1201"
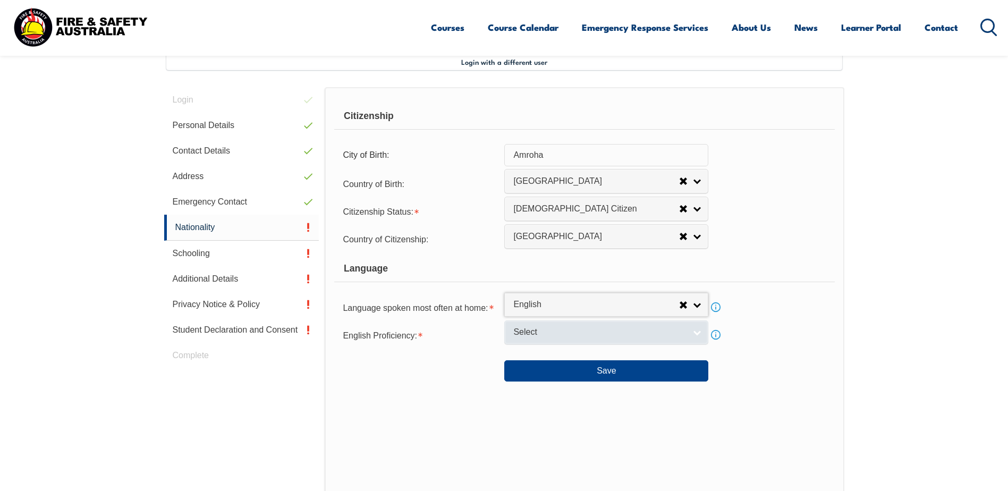
click at [698, 336] on link "Select" at bounding box center [606, 332] width 204 height 24
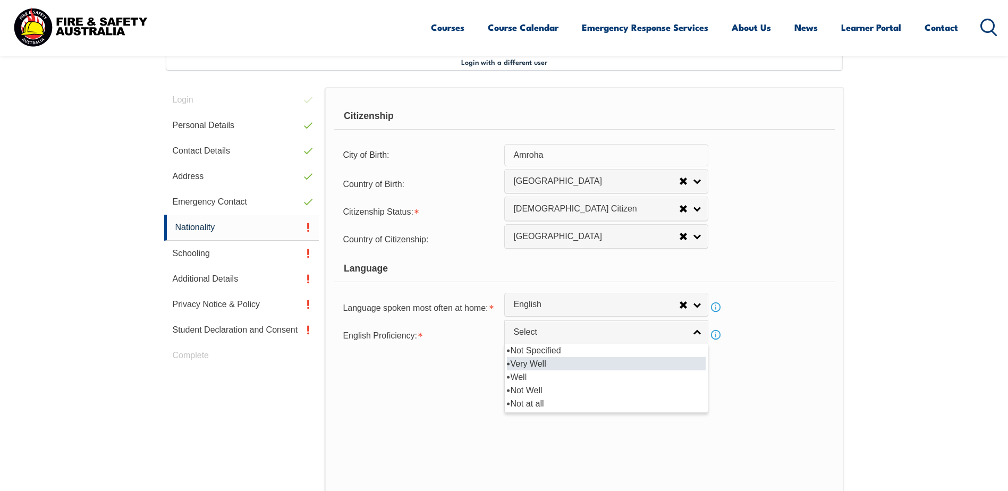
click at [528, 367] on li "Very Well" at bounding box center [606, 363] width 199 height 13
select select "1"
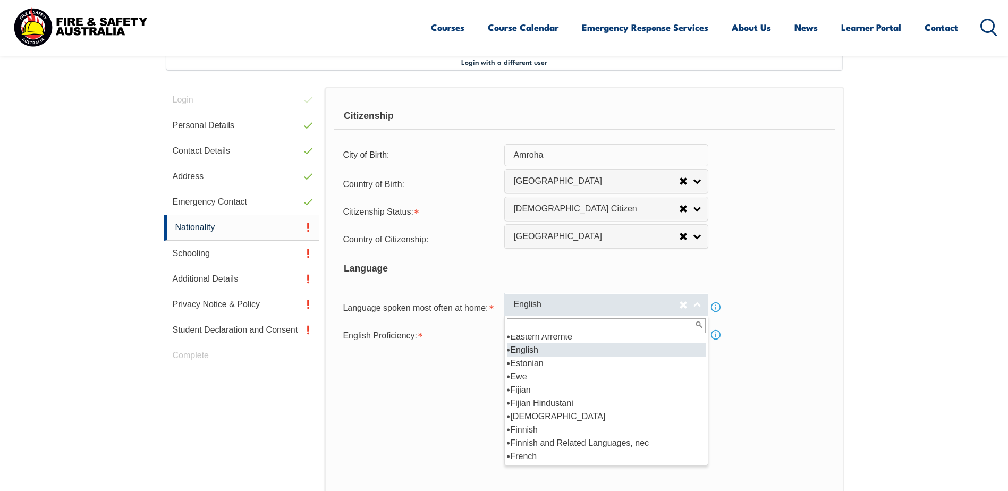
click at [704, 307] on link "English" at bounding box center [606, 305] width 204 height 24
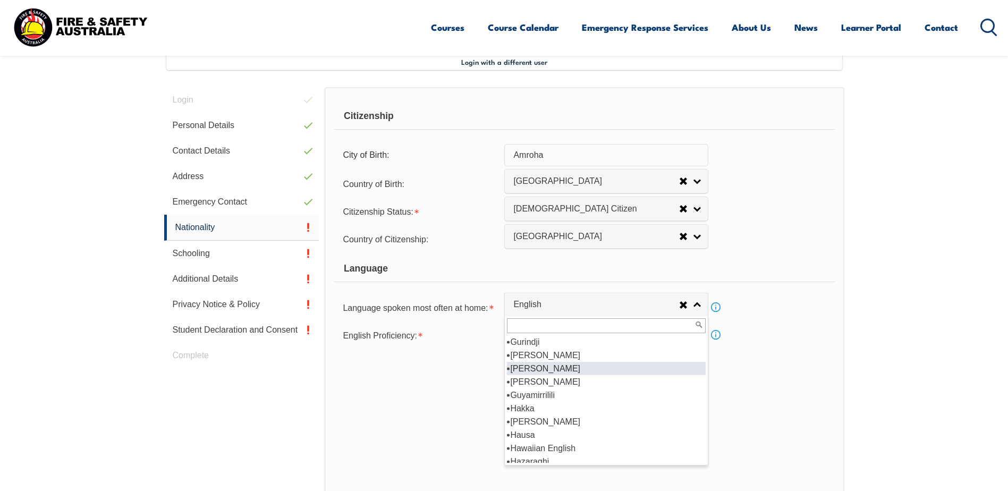
scroll to position [1908, 0]
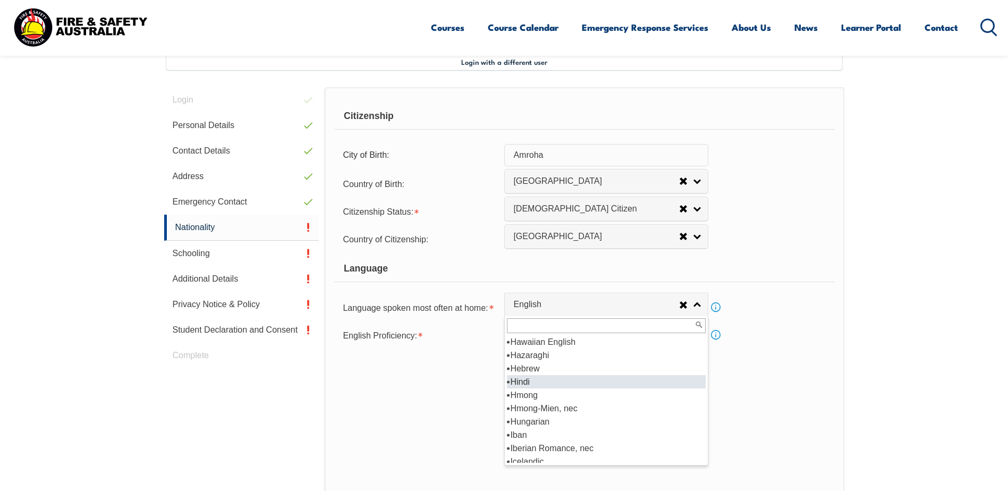
click at [580, 379] on li "Hindi" at bounding box center [606, 381] width 199 height 13
select select "5203"
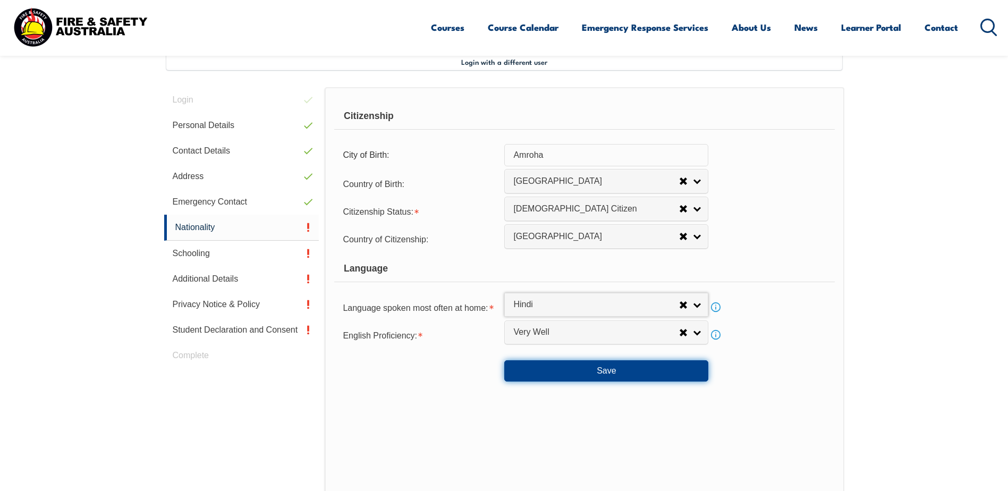
click at [622, 371] on button "Save" at bounding box center [606, 370] width 204 height 21
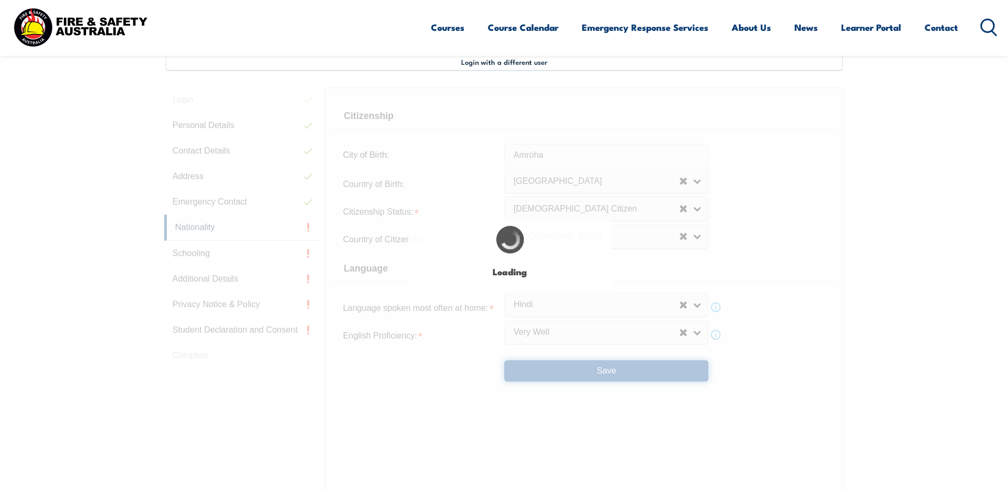
select select "false"
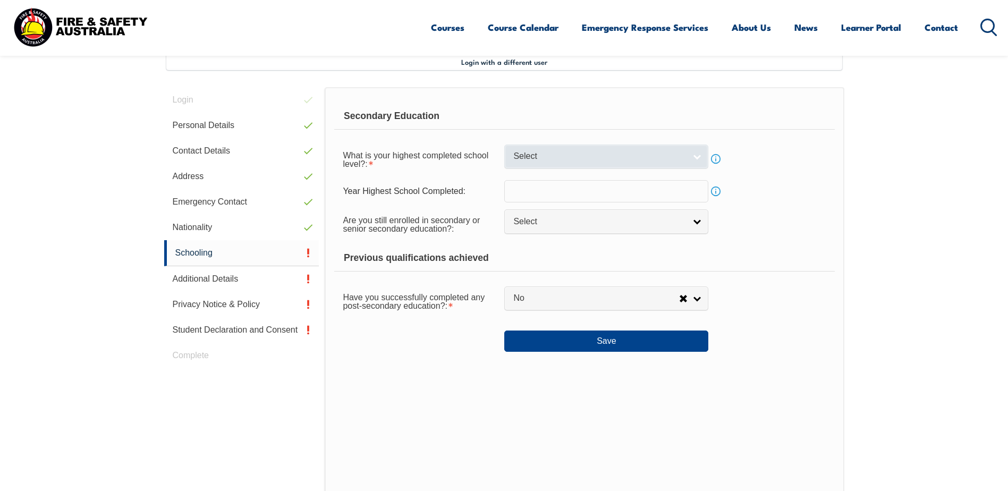
click at [696, 156] on link "Select" at bounding box center [606, 157] width 204 height 24
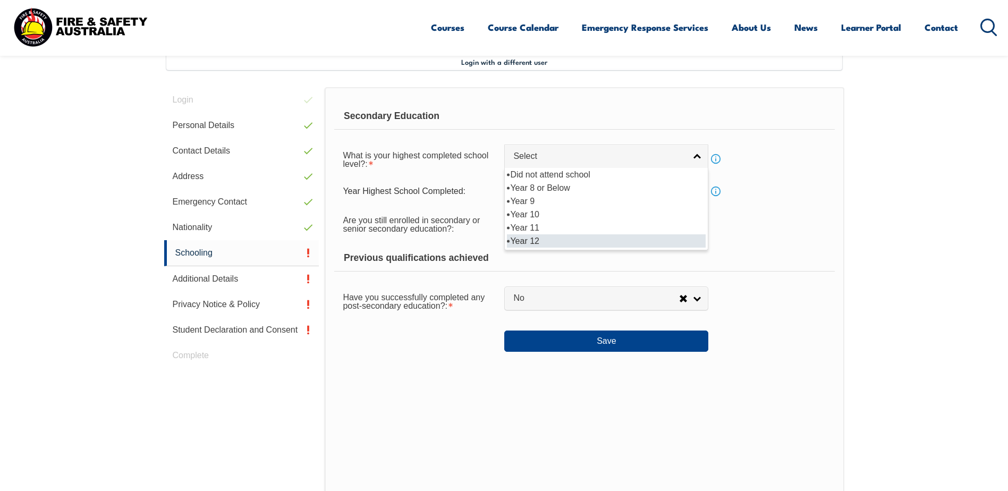
click at [531, 239] on li "Year 12" at bounding box center [606, 240] width 199 height 13
select select "12"
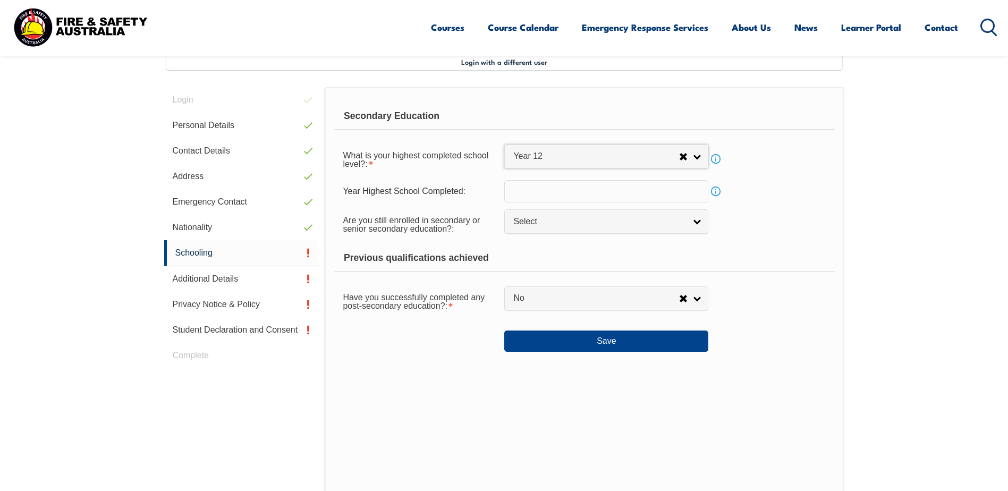
click at [699, 196] on input "text" at bounding box center [606, 191] width 204 height 22
type input "1989"
click at [949, 318] on section "Login with a different user Login Personal Details Contact Details Address Emer…" at bounding box center [504, 318] width 1008 height 606
click at [702, 221] on link "Select" at bounding box center [606, 221] width 204 height 24
click at [585, 264] on li "No" at bounding box center [606, 266] width 199 height 13
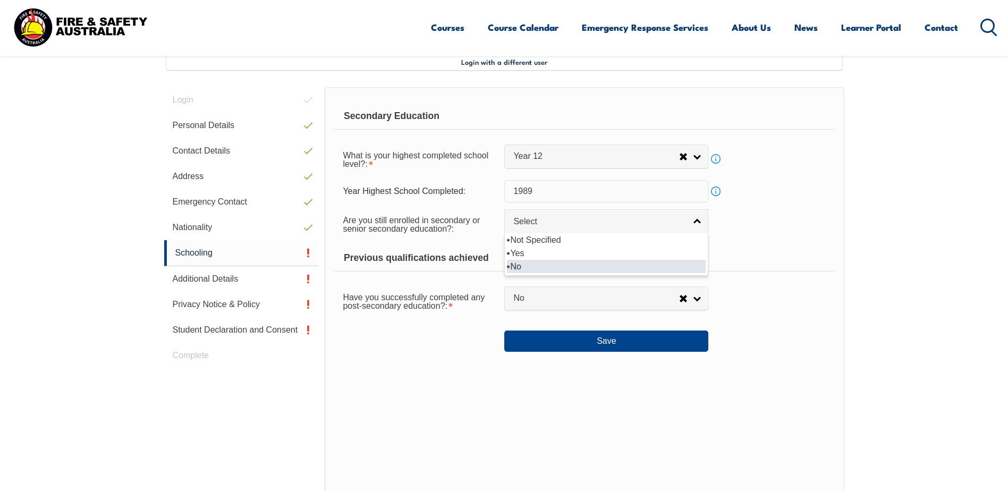
select select "false"
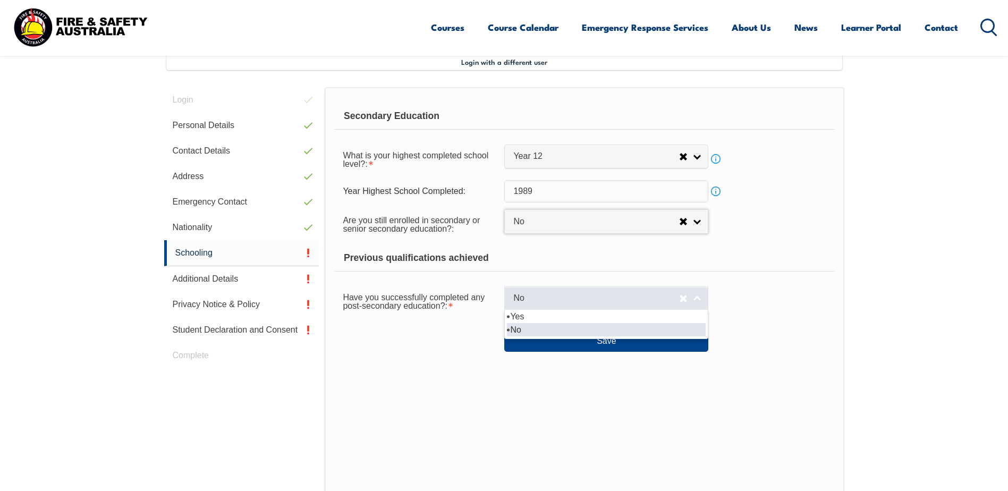
click at [694, 303] on link "No" at bounding box center [606, 298] width 204 height 24
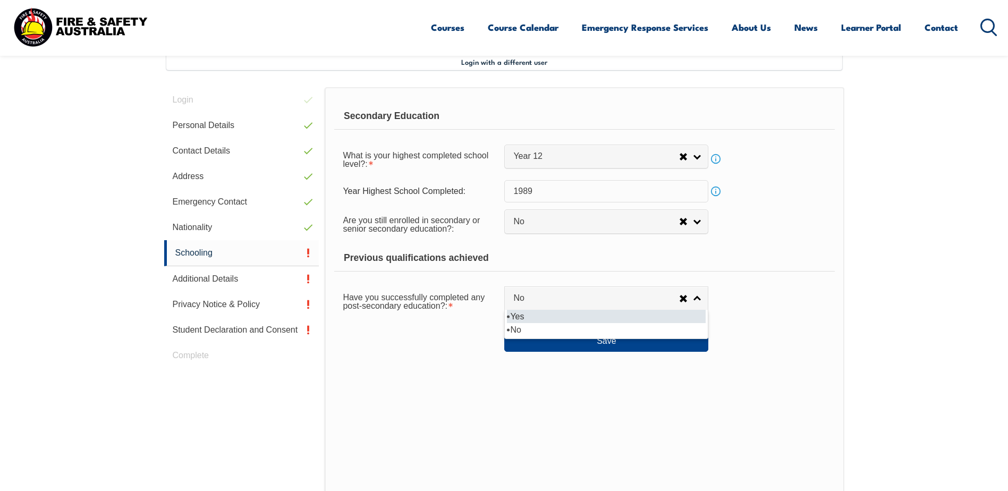
click at [593, 315] on li "Yes" at bounding box center [606, 316] width 199 height 13
select select "true"
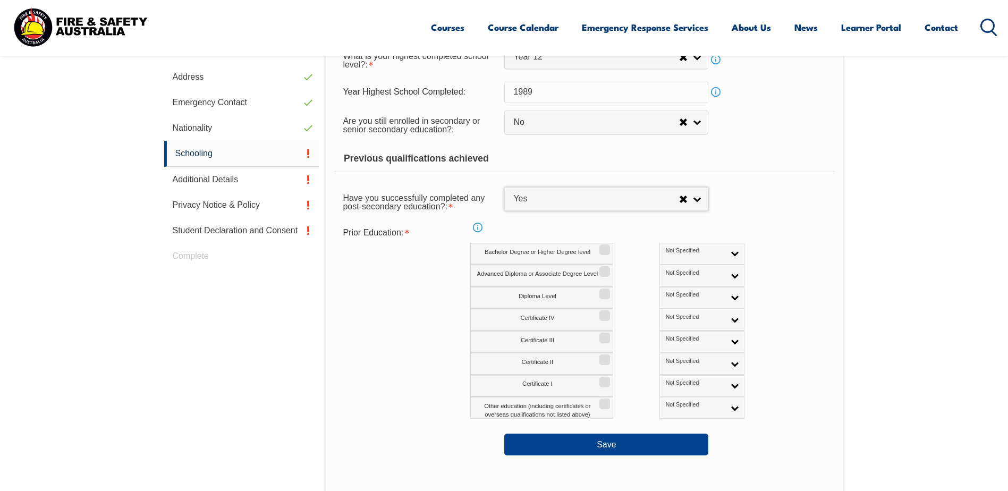
scroll to position [396, 0]
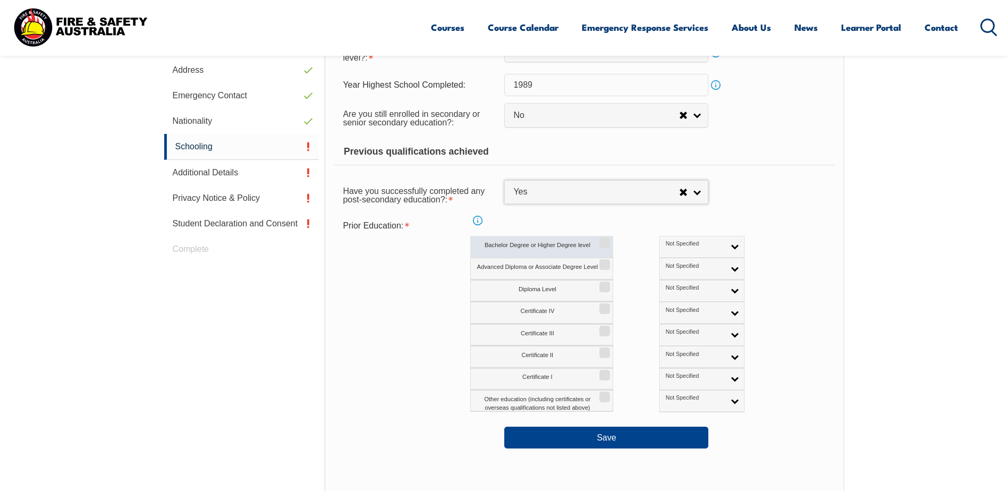
click at [554, 247] on label "Bachelor Degree or Higher Degree level" at bounding box center [541, 247] width 143 height 22
click at [600, 240] on input "Bachelor Degree or Higher Degree level" at bounding box center [603, 239] width 6 height 1
checkbox input "true"
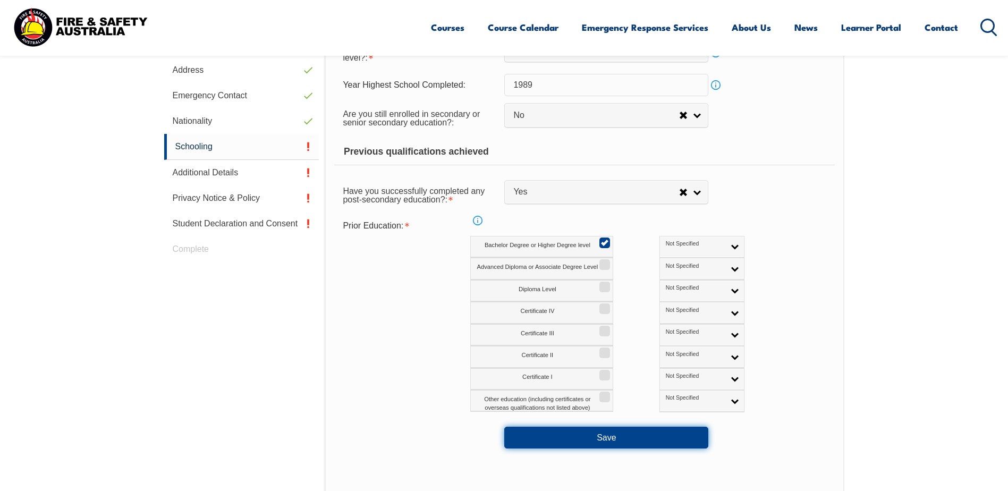
click at [620, 443] on button "Save" at bounding box center [606, 437] width 204 height 21
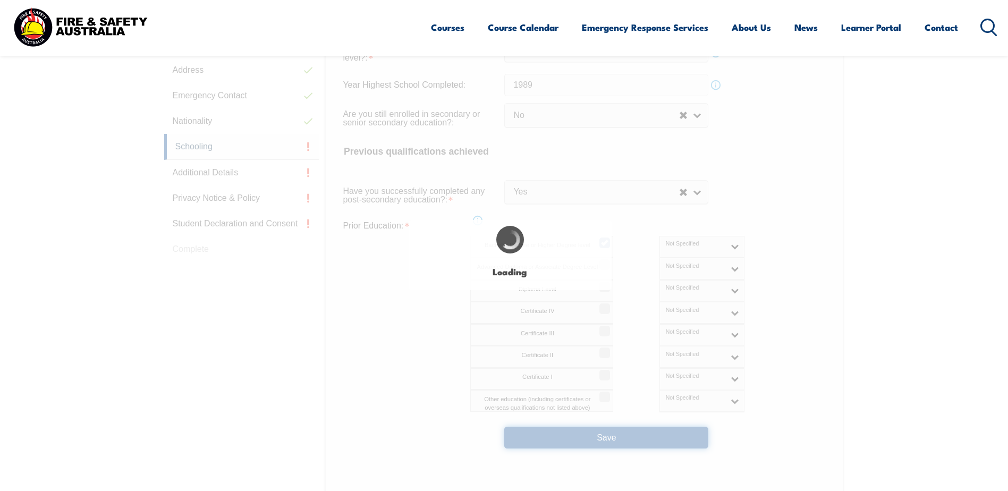
select select
select select "false"
select select "true"
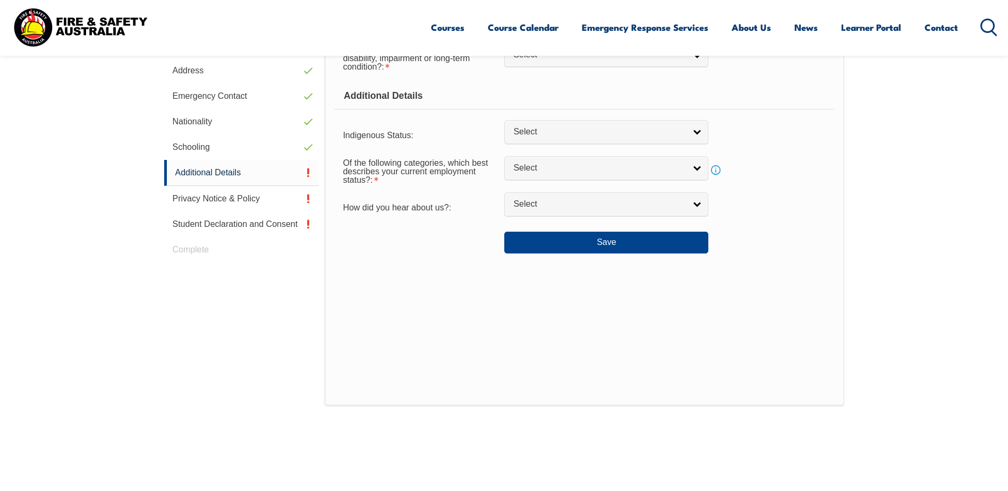
scroll to position [290, 0]
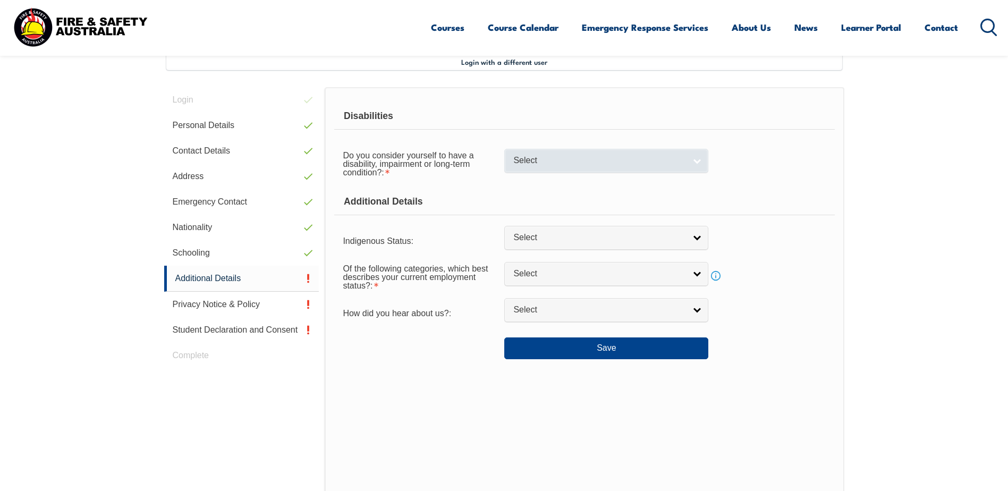
click at [691, 165] on link "Select" at bounding box center [606, 161] width 204 height 24
click at [529, 182] on li "No" at bounding box center [606, 178] width 199 height 13
select select "false"
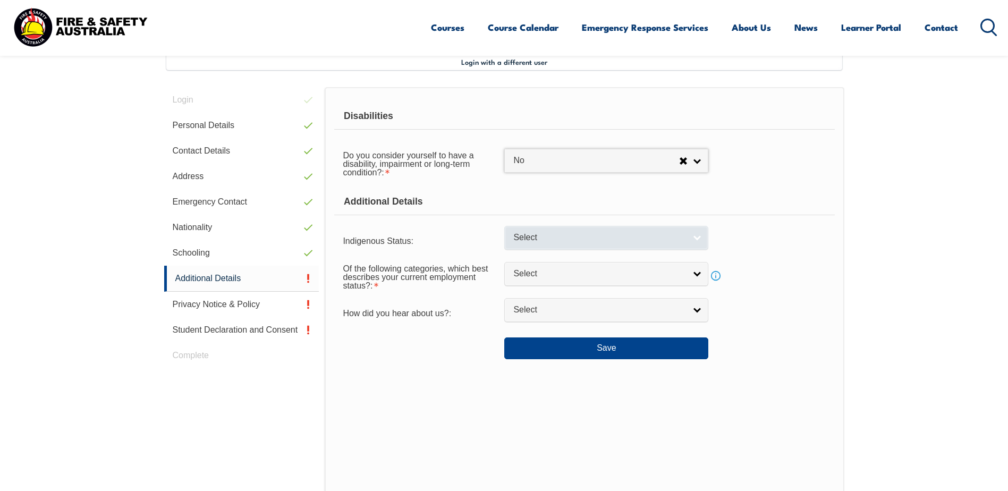
click at [698, 242] on link "Select" at bounding box center [606, 238] width 204 height 24
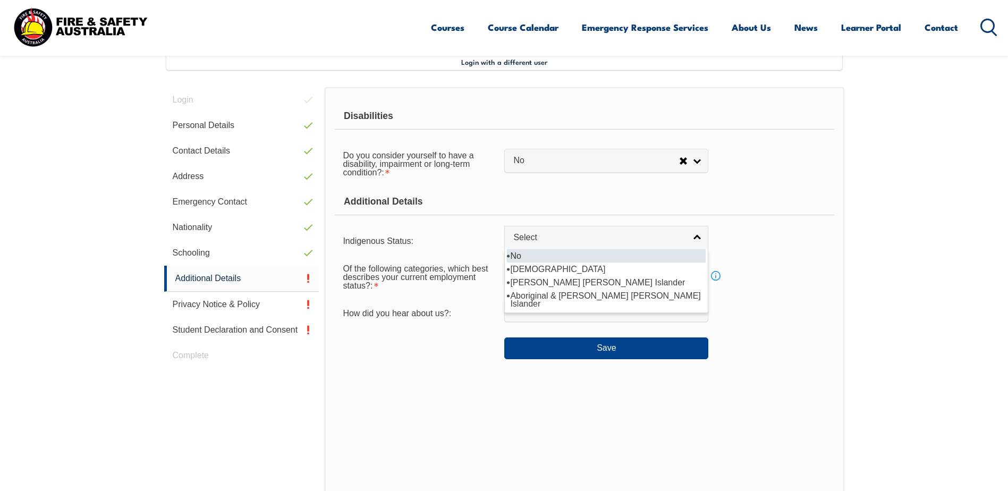
click at [540, 261] on li "No" at bounding box center [606, 255] width 199 height 13
select select "4"
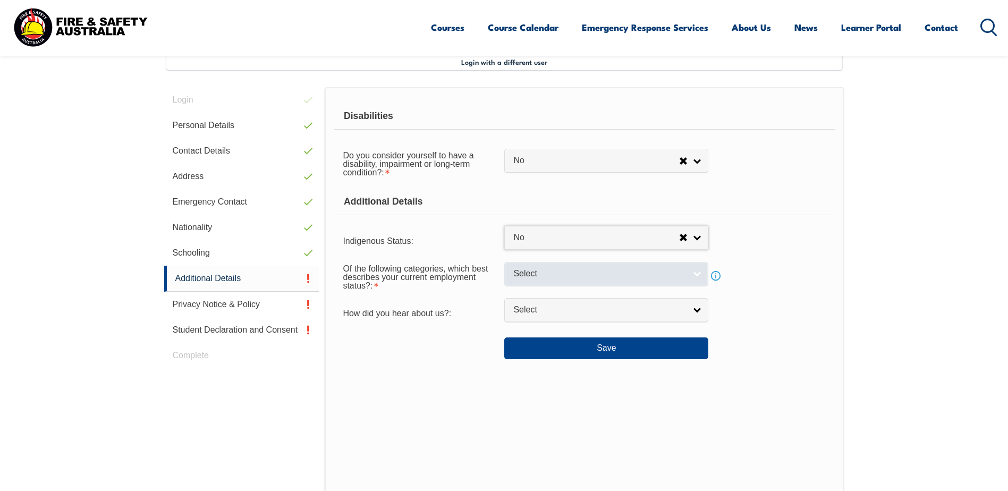
click at [695, 276] on link "Select" at bounding box center [606, 274] width 204 height 24
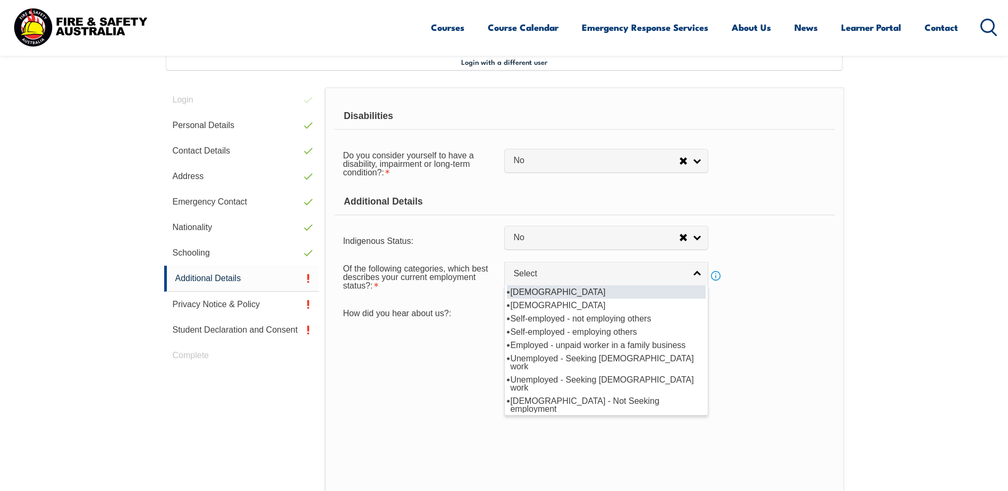
click at [571, 288] on li "Full-time employee" at bounding box center [606, 291] width 199 height 13
select select "1"
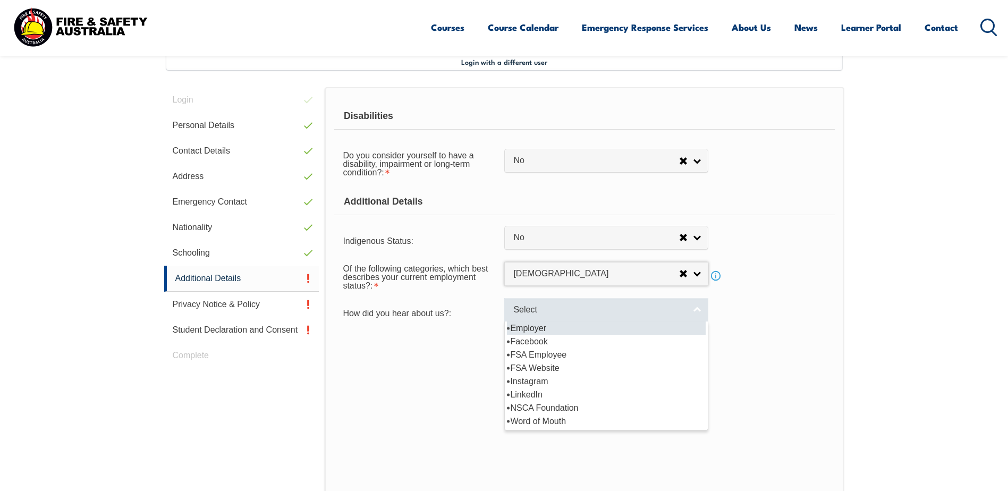
click at [688, 314] on link "Select" at bounding box center [606, 310] width 204 height 24
click at [517, 328] on li "Employer" at bounding box center [606, 328] width 199 height 13
select select "8019"
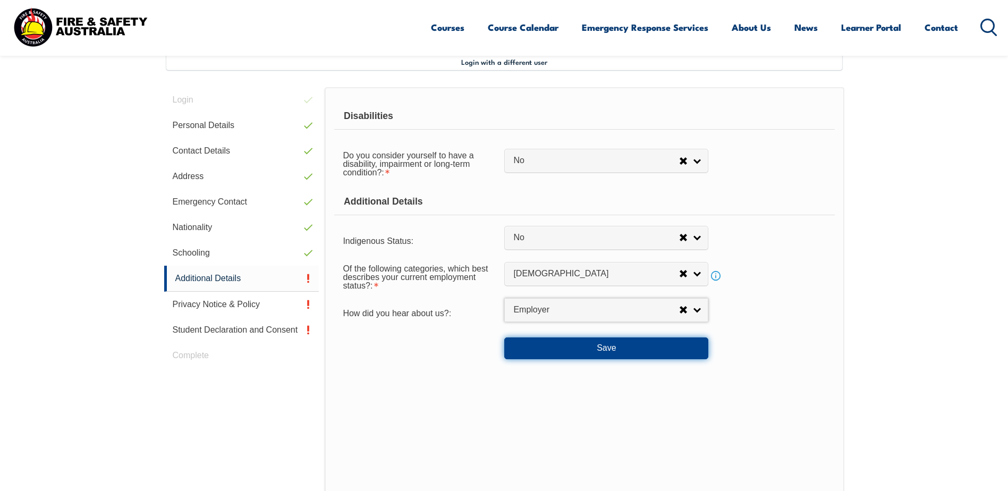
click at [609, 348] on button "Save" at bounding box center [606, 347] width 204 height 21
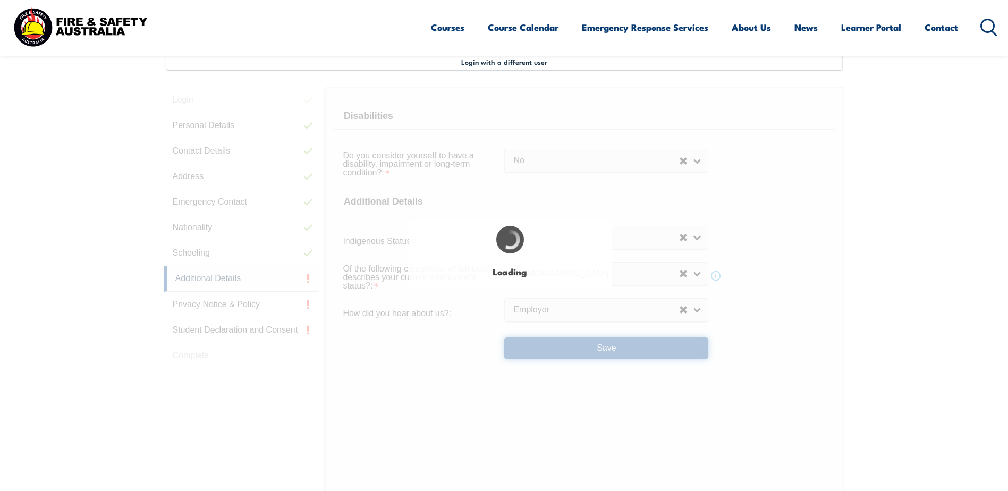
select select "false"
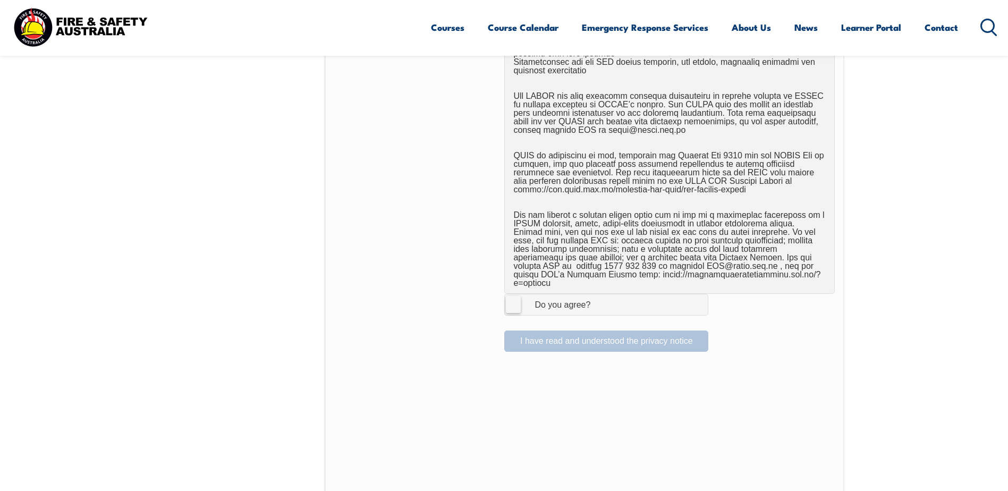
scroll to position [609, 0]
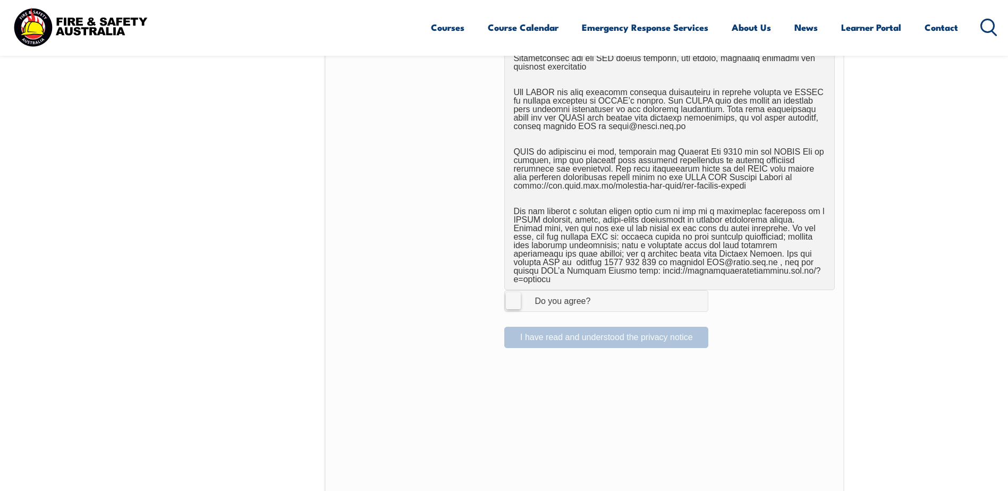
click at [515, 292] on label "I Agree Do you agree?" at bounding box center [606, 300] width 204 height 21
click at [599, 292] on input "I Agree Do you agree?" at bounding box center [608, 301] width 18 height 20
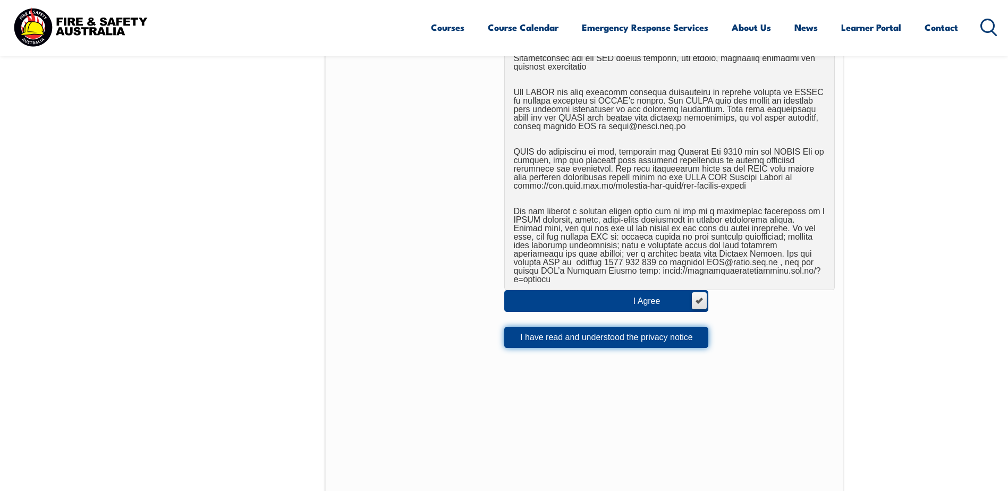
click at [578, 331] on button "I have read and understood the privacy notice" at bounding box center [606, 337] width 204 height 21
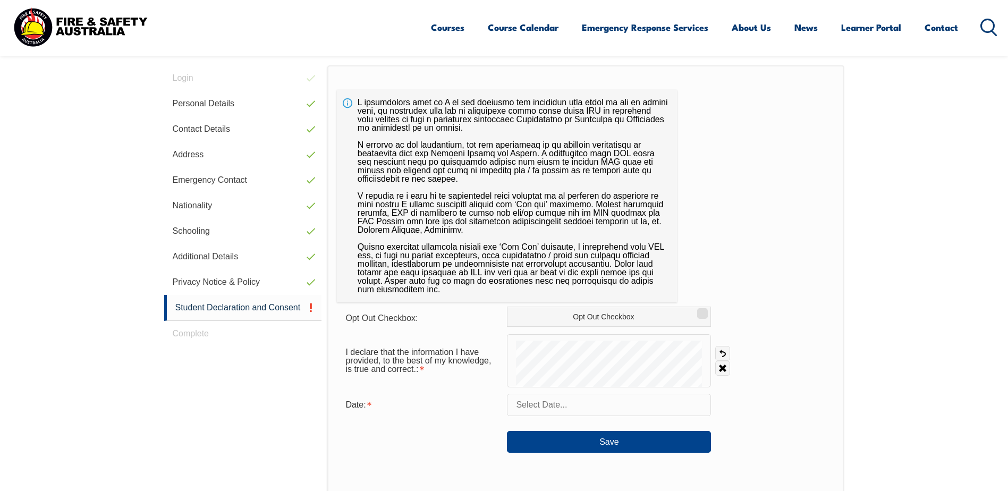
scroll to position [290, 0]
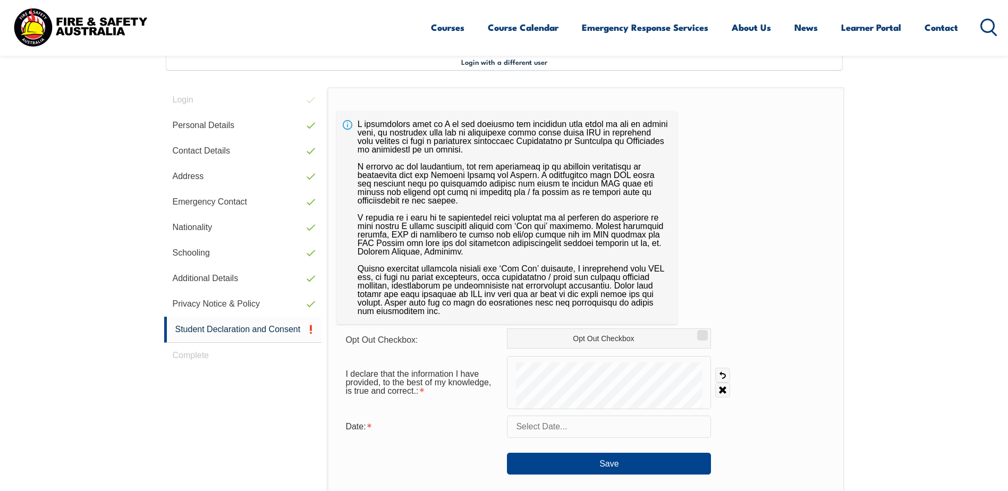
click at [643, 428] on input "text" at bounding box center [609, 427] width 204 height 22
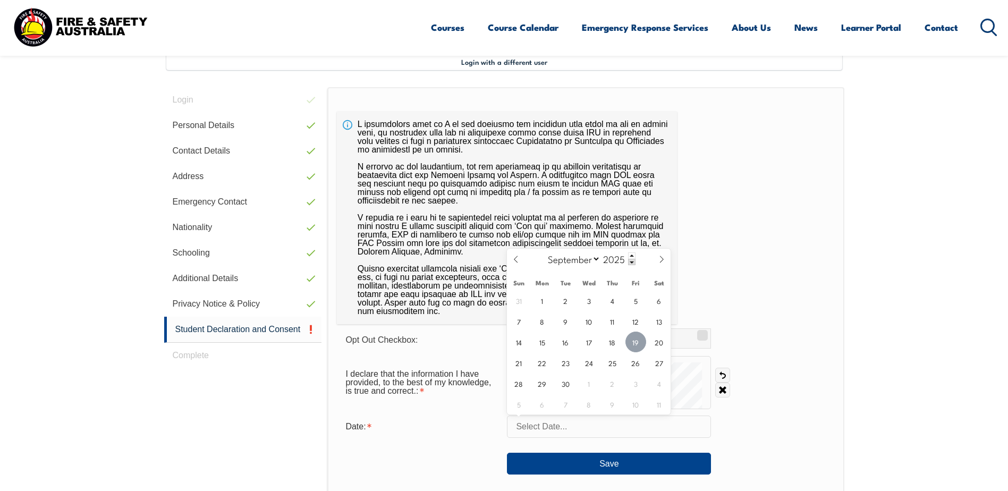
click at [633, 348] on span "19" at bounding box center [636, 342] width 21 height 21
type input "September 19, 2025"
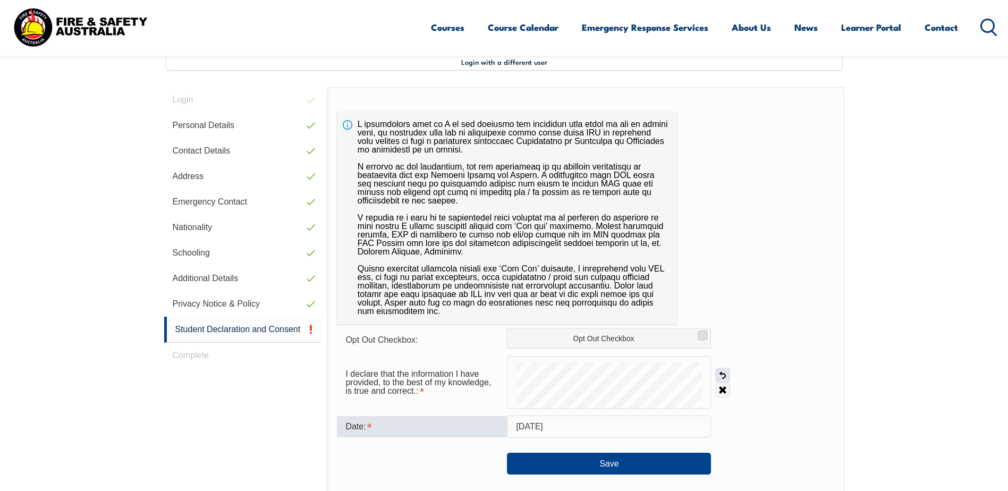
click at [723, 376] on link "Undo" at bounding box center [722, 375] width 15 height 15
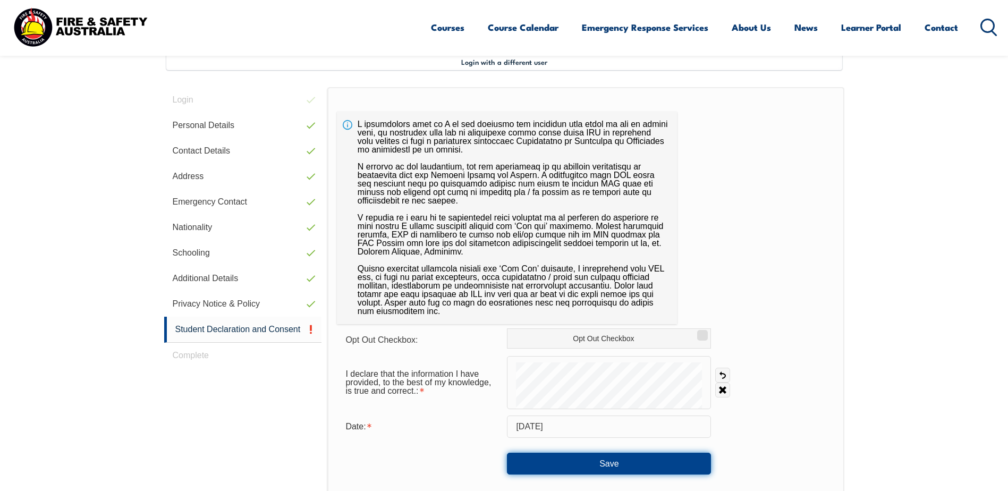
click at [600, 462] on button "Save" at bounding box center [609, 463] width 204 height 21
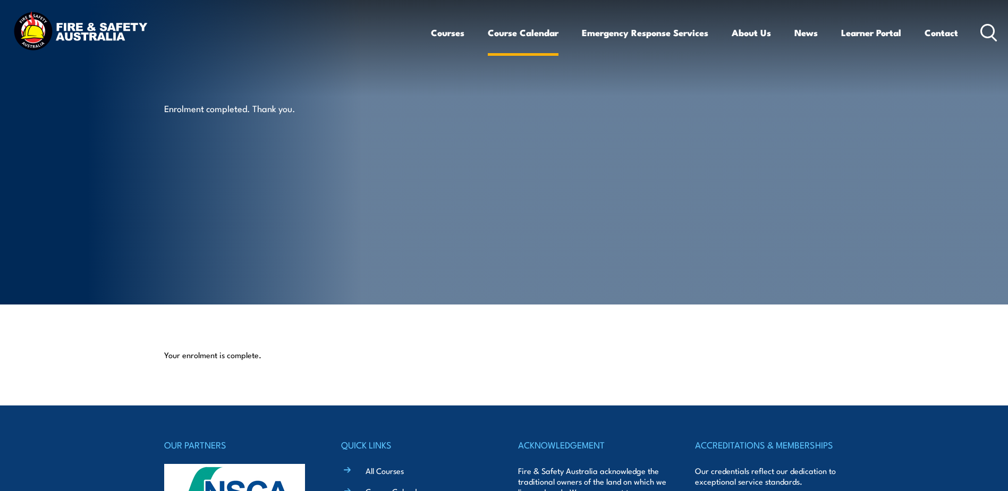
click at [514, 36] on link "Course Calendar" at bounding box center [523, 33] width 71 height 28
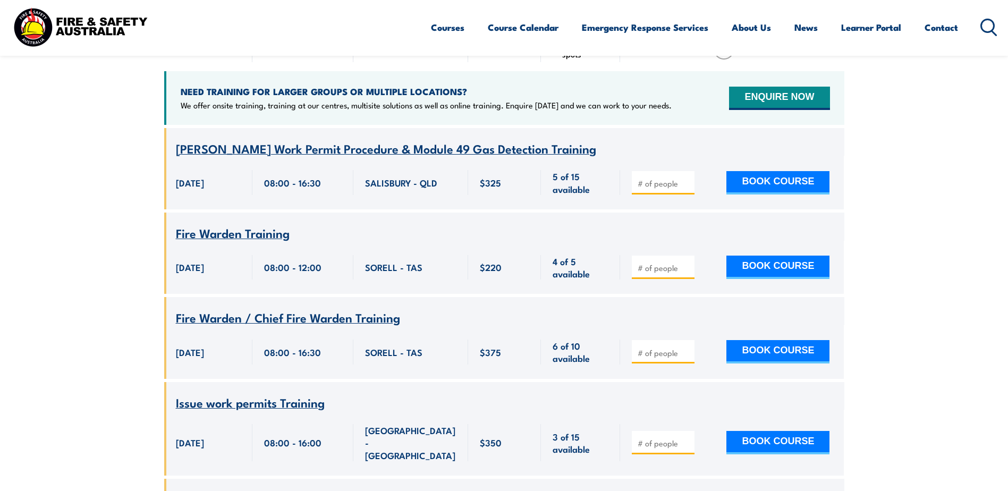
scroll to position [106, 0]
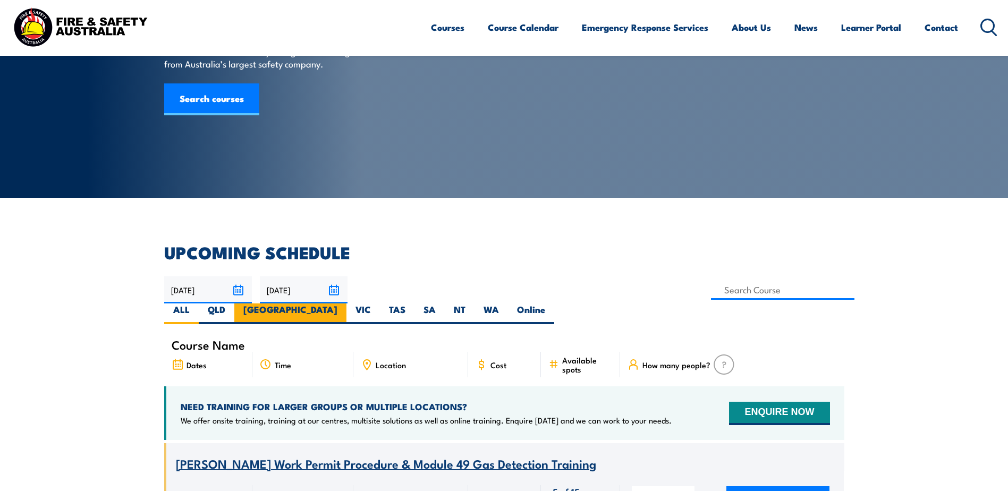
click at [347, 303] on label "[GEOGRAPHIC_DATA]" at bounding box center [290, 313] width 112 height 21
click at [344, 303] on input "[GEOGRAPHIC_DATA]" at bounding box center [340, 306] width 7 height 7
radio input "true"
